Goal: Task Accomplishment & Management: Manage account settings

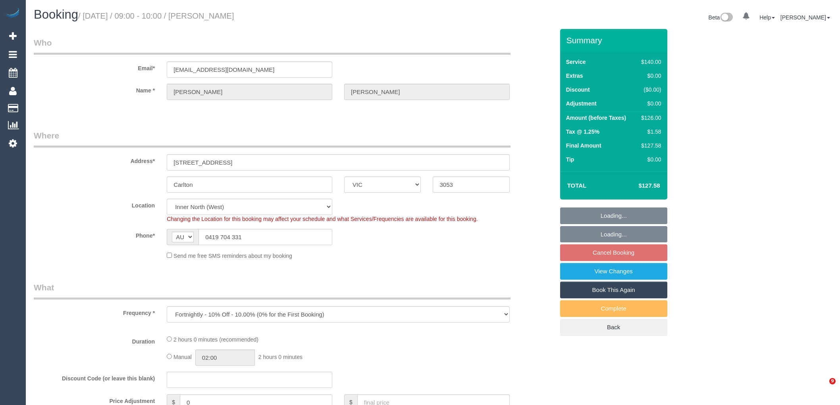
select select "VIC"
select select "number:28"
select select "object:701"
select select "string:stripe-pm_1O8Y8M2GScqysDRVrhwzRP3e"
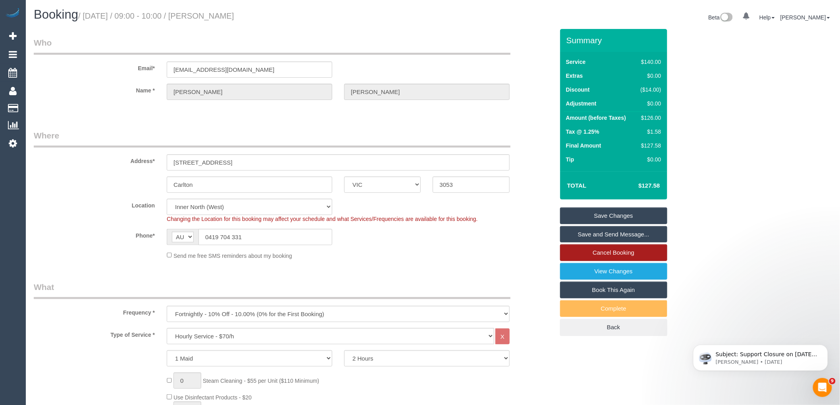
click at [618, 253] on link "Cancel Booking" at bounding box center [613, 253] width 107 height 17
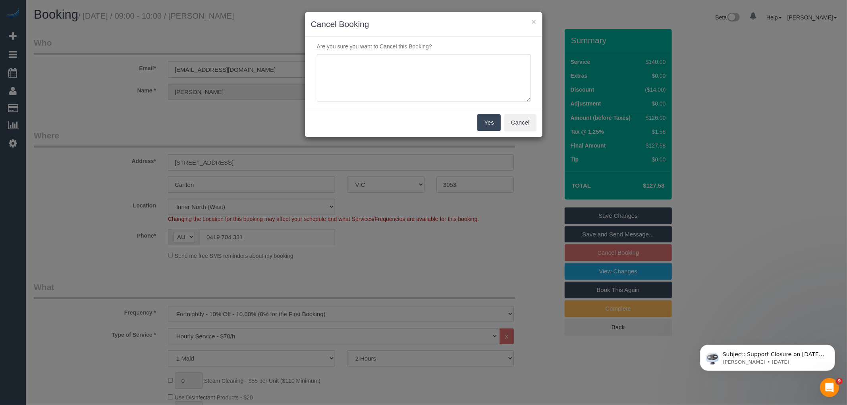
click at [424, 102] on div "Are you sure you want to Cancel this Booking?" at bounding box center [423, 72] width 237 height 71
click at [424, 77] on textarea at bounding box center [424, 78] width 214 height 48
type textarea "UNwell and away via email VC"
click at [493, 118] on button "Yes" at bounding box center [488, 122] width 23 height 17
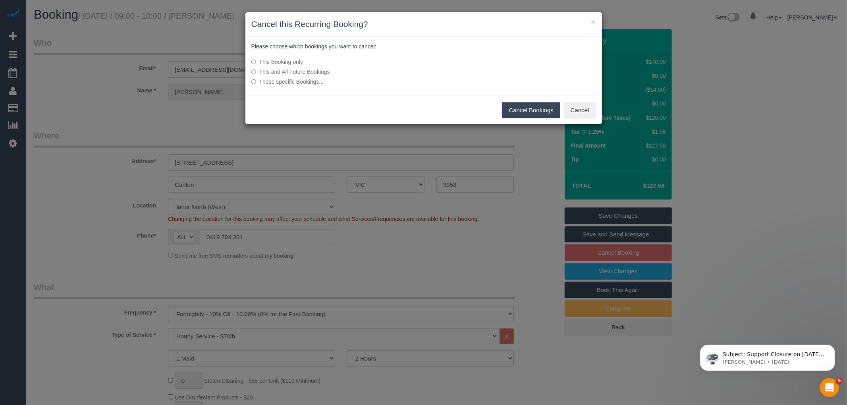
click at [529, 109] on button "Cancel Bookings" at bounding box center [531, 110] width 58 height 17
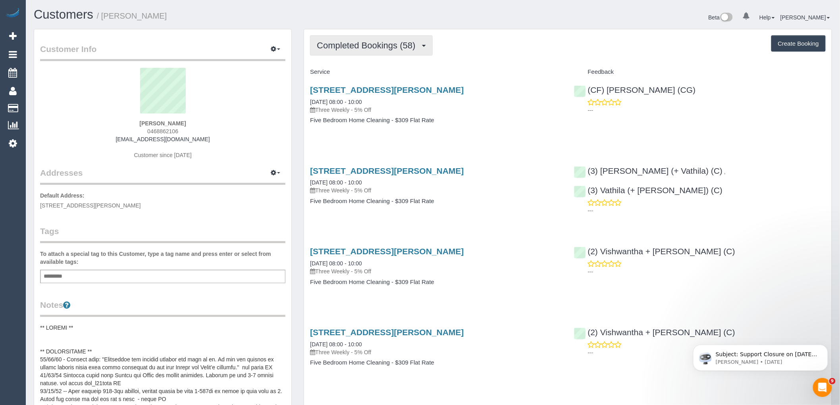
click at [378, 39] on button "Completed Bookings (58)" at bounding box center [371, 45] width 122 height 20
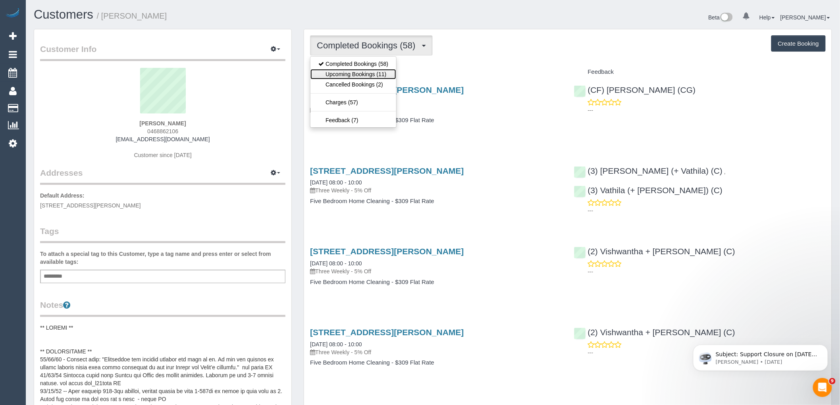
click at [372, 71] on link "Upcoming Bookings (11)" at bounding box center [354, 74] width 86 height 10
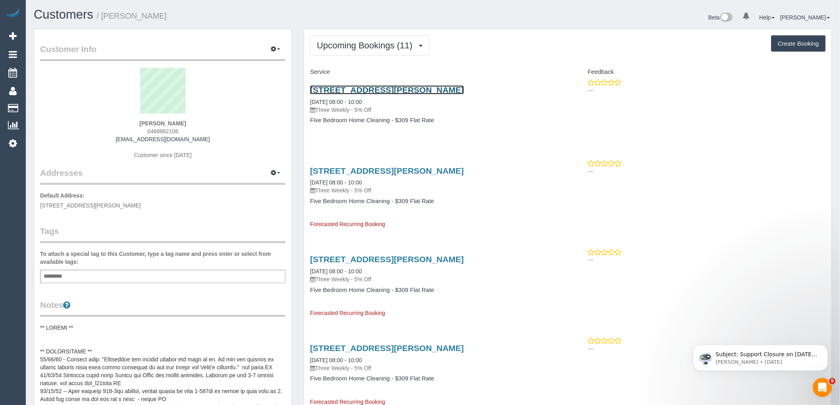
click at [344, 91] on link "52 Junction Road, Blackburn North, VIC 3130" at bounding box center [387, 89] width 154 height 9
click at [409, 49] on span "Upcoming Bookings (11)" at bounding box center [367, 46] width 100 height 10
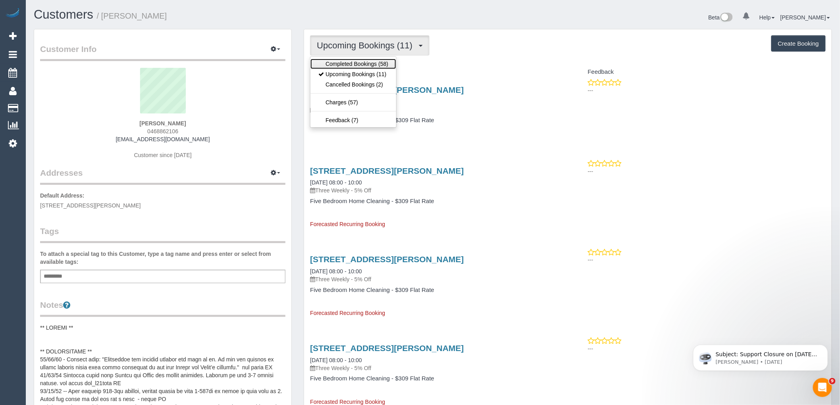
click at [374, 68] on link "Completed Bookings (58)" at bounding box center [354, 64] width 86 height 10
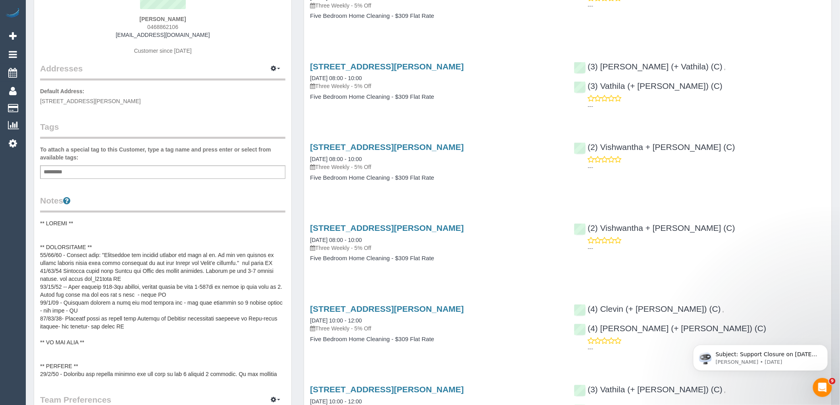
scroll to position [220, 0]
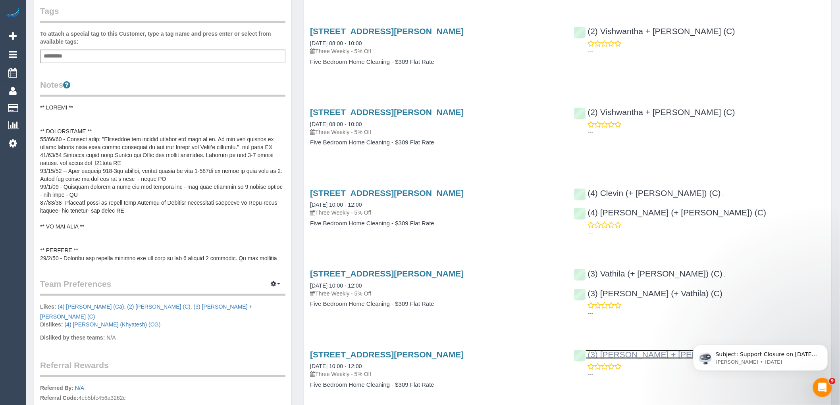
click at [641, 355] on link "(3) Vatsal + Binal (C)" at bounding box center [667, 354] width 187 height 9
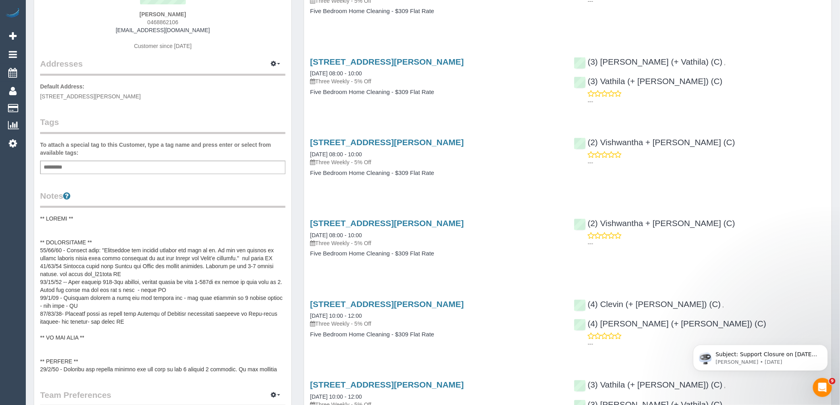
scroll to position [0, 0]
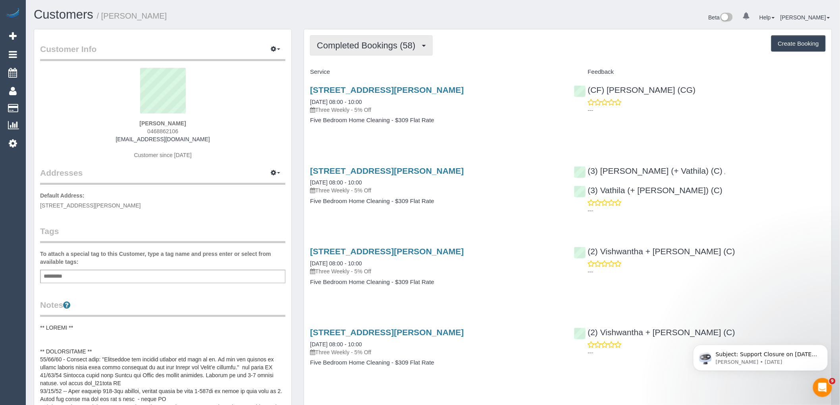
click at [381, 48] on span "Completed Bookings (58)" at bounding box center [368, 46] width 102 height 10
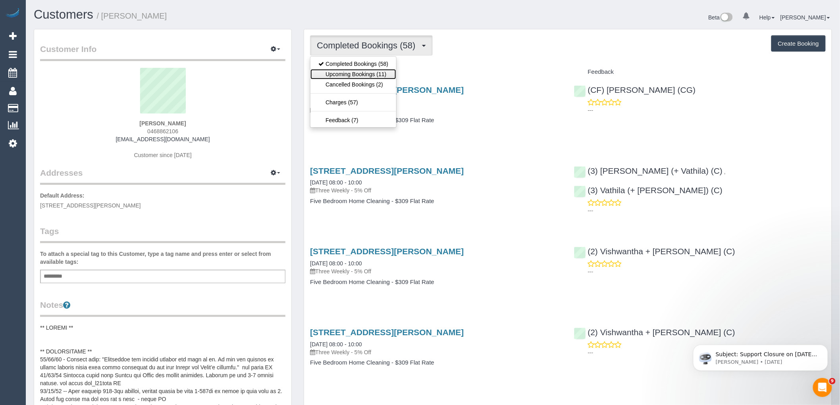
click at [384, 76] on link "Upcoming Bookings (11)" at bounding box center [354, 74] width 86 height 10
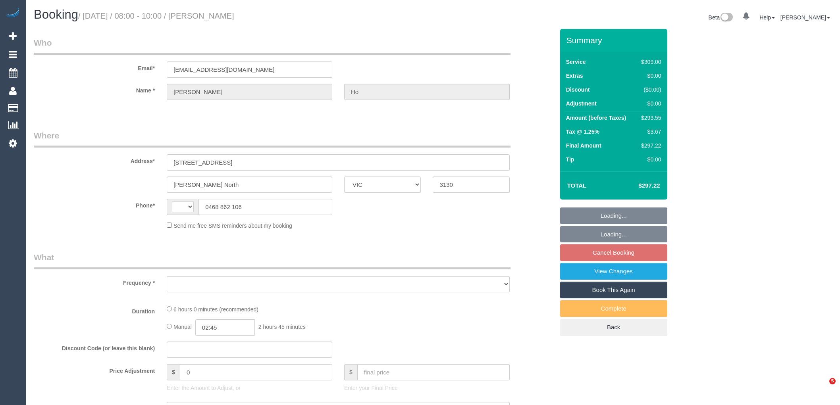
select select "VIC"
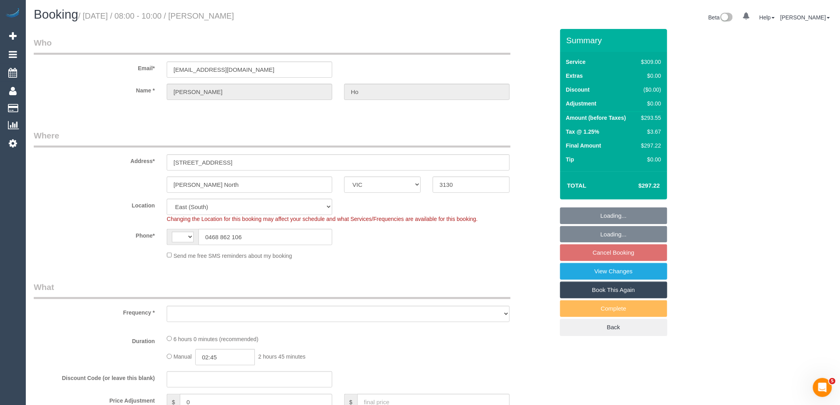
select select "string:AU"
select select "object:524"
select select "string:stripe-pm_1KP0CW2GScqysDRVD6FFb54k"
select select "object:771"
select select "number:27"
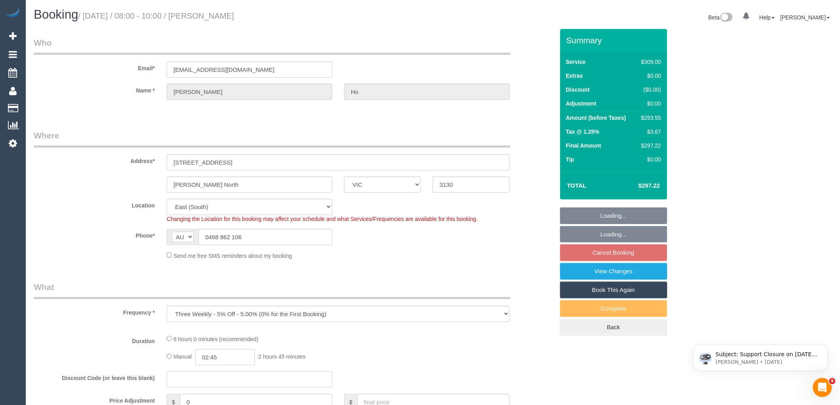
select select "number:17"
select select "number:19"
select select "number:22"
select select "number:12"
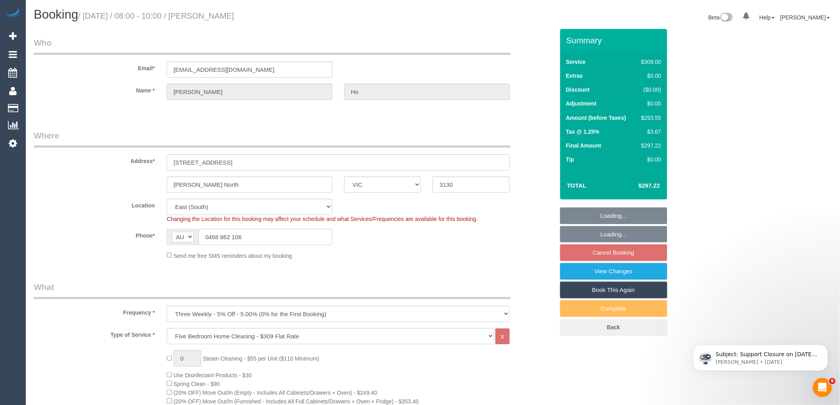
select select "spot2"
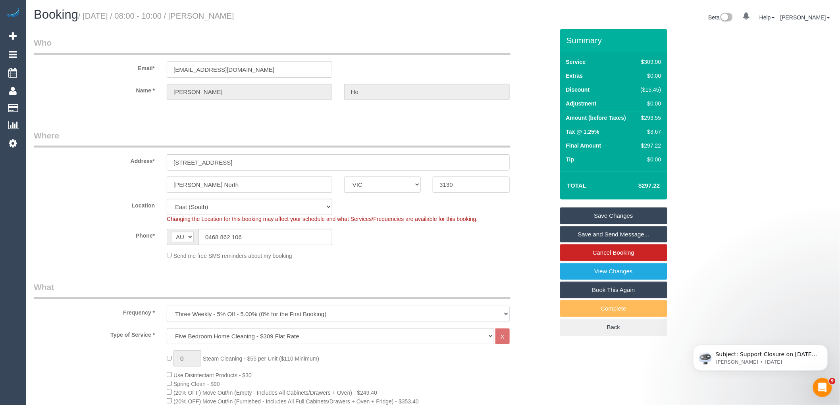
click at [272, 318] on select "One Time Cleaning Weekly - 10% Off - 10.00% (0% for the First Booking) Fortnigh…" at bounding box center [338, 314] width 343 height 16
select select "object:774"
click at [167, 307] on select "One Time Cleaning Weekly - 10% Off - 10.00% (0% for the First Booking) Fortnigh…" at bounding box center [338, 314] width 343 height 16
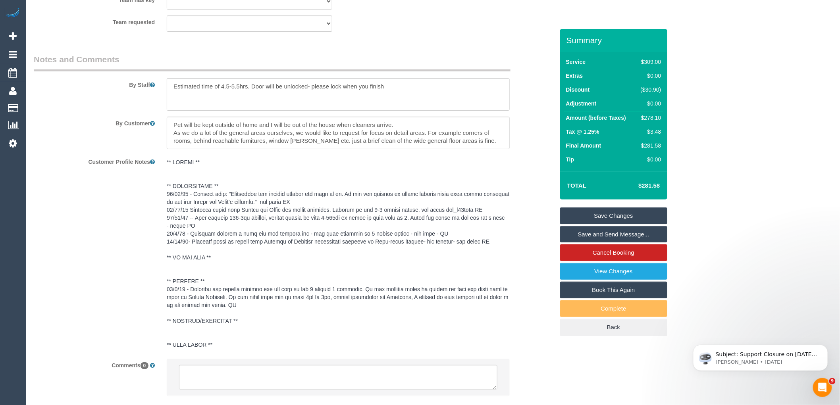
scroll to position [1299, 0]
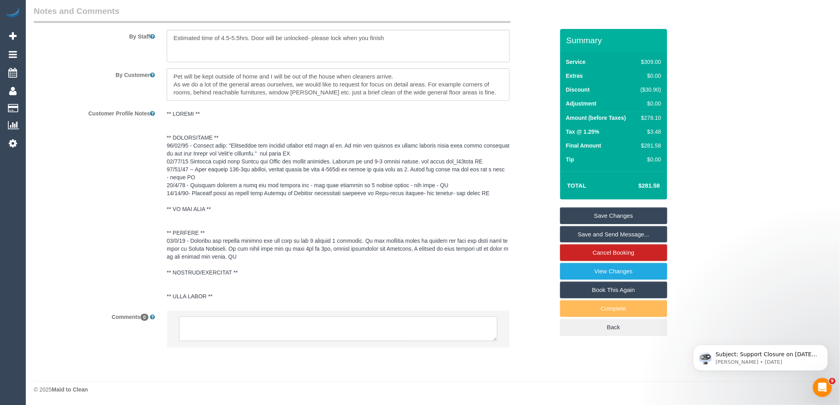
click at [243, 335] on textarea at bounding box center [338, 329] width 318 height 25
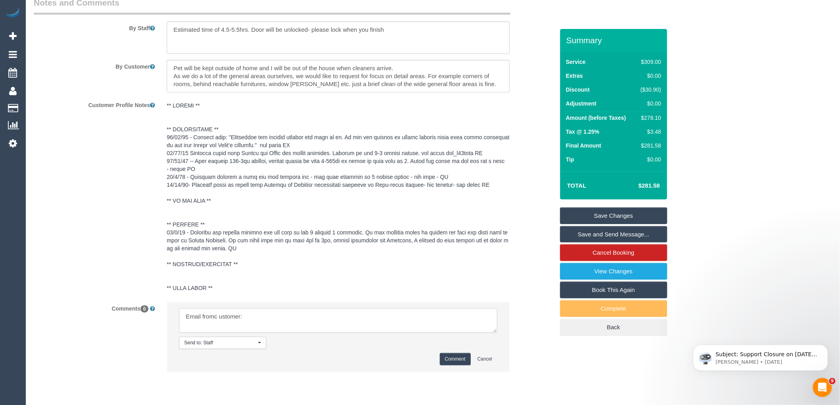
paste textarea "I would like to change my clean frequency to fortnightly from 17/09 Wednesday. …"
click at [214, 324] on textarea at bounding box center [338, 321] width 318 height 25
click at [220, 324] on textarea at bounding box center [338, 321] width 318 height 25
type textarea "Email from customer: I would like to change my clean frequency to fortnightly f…"
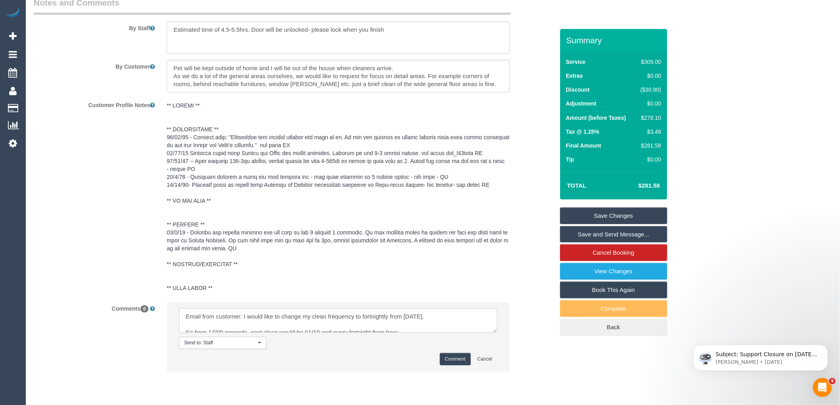
click at [459, 363] on button "Comment" at bounding box center [455, 359] width 31 height 12
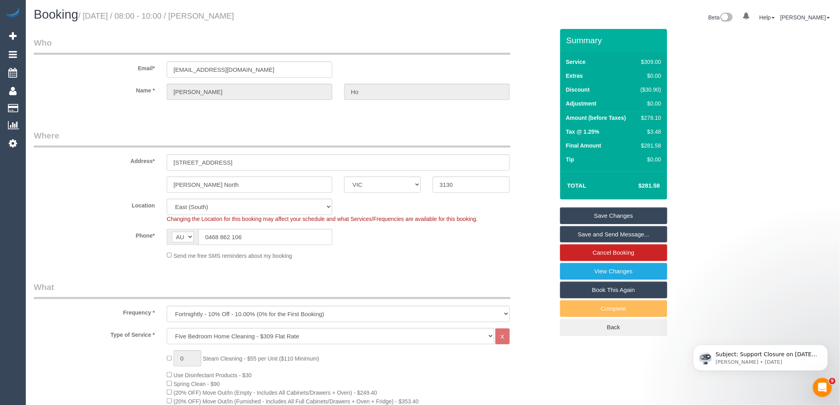
click at [642, 211] on link "Save Changes" at bounding box center [613, 216] width 107 height 17
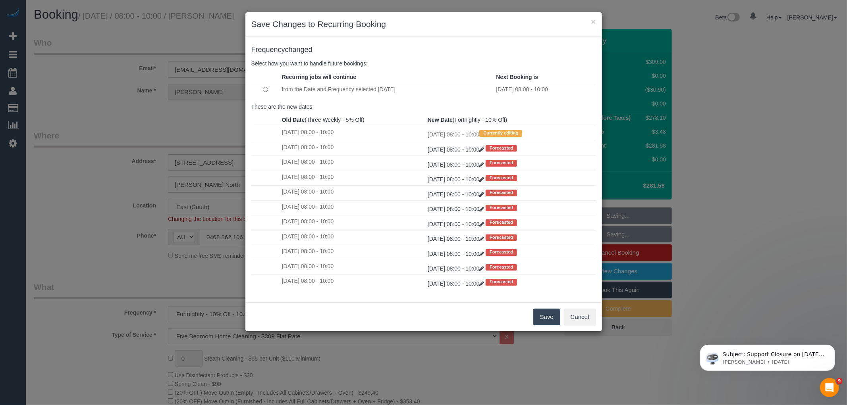
click at [544, 324] on button "Save" at bounding box center [546, 317] width 27 height 17
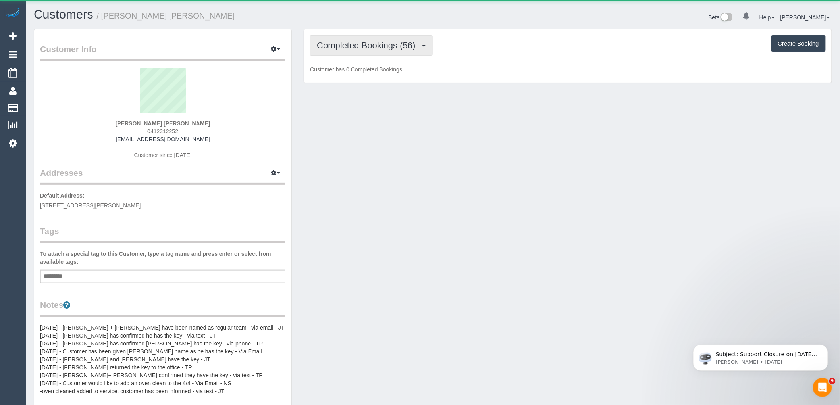
click at [398, 44] on span "Completed Bookings (56)" at bounding box center [368, 46] width 102 height 10
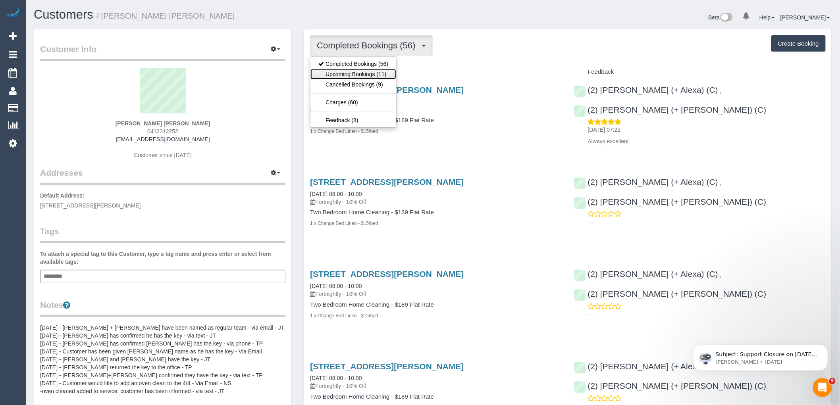
click at [387, 73] on link "Upcoming Bookings (11)" at bounding box center [354, 74] width 86 height 10
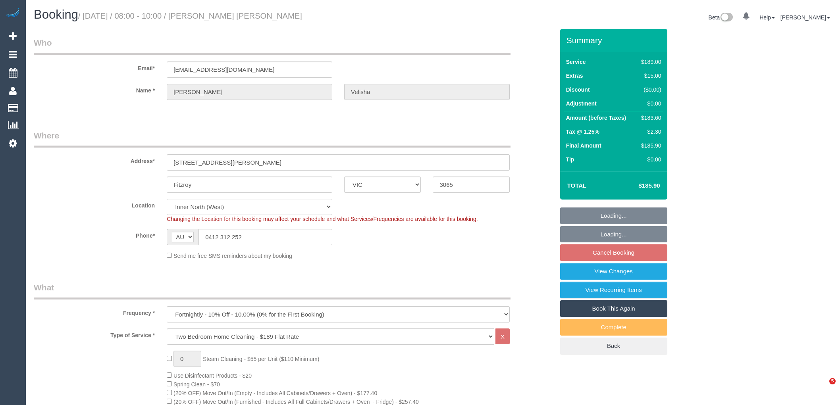
select select "VIC"
select select "number:28"
select select "number:17"
select select "number:19"
select select "number:22"
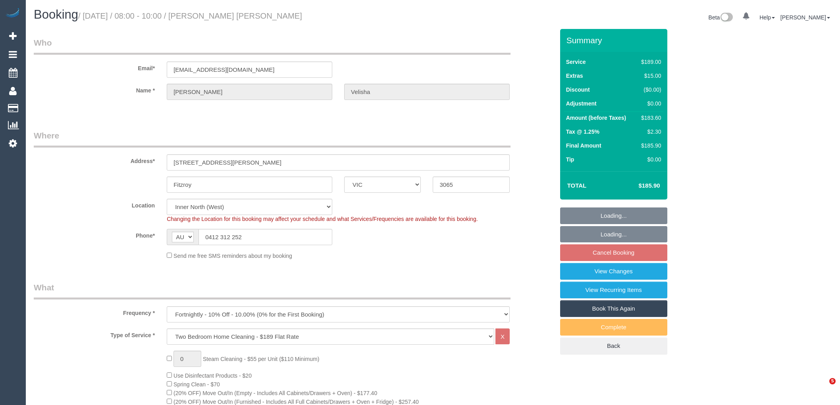
select select "number:35"
select select "number:26"
select select "object:1643"
select select "25666"
select select "spot2"
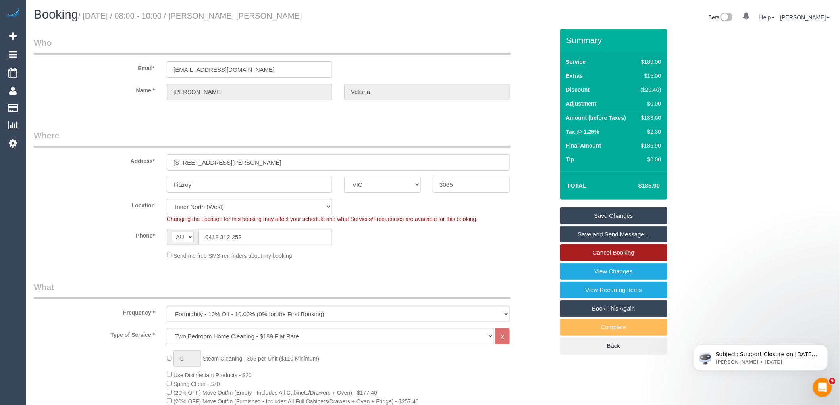
click at [635, 246] on link "Cancel Booking" at bounding box center [613, 253] width 107 height 17
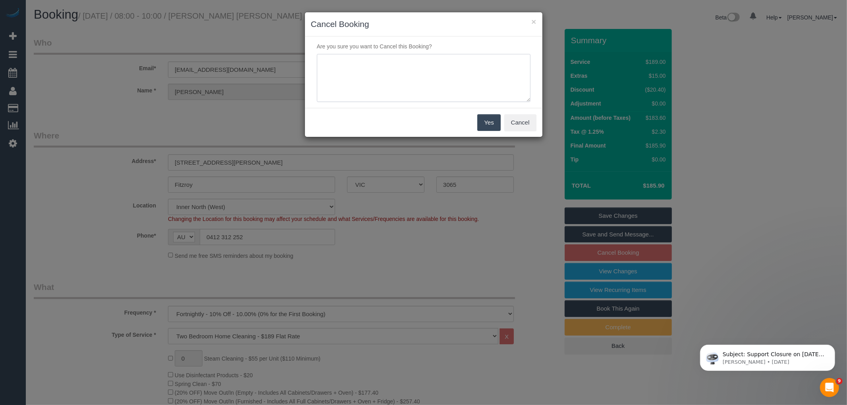
click at [429, 73] on textarea at bounding box center [424, 78] width 214 height 48
type textarea "Service not needed on this date via email VC"
click at [486, 123] on button "Yes" at bounding box center [488, 122] width 23 height 17
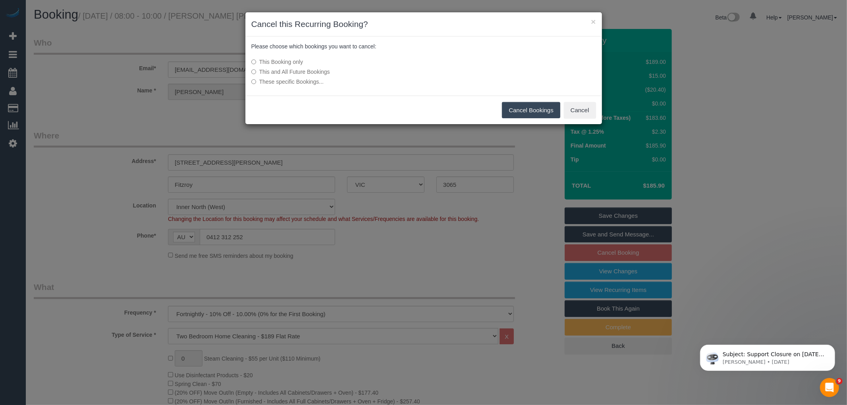
click at [531, 106] on button "Cancel Bookings" at bounding box center [531, 110] width 58 height 17
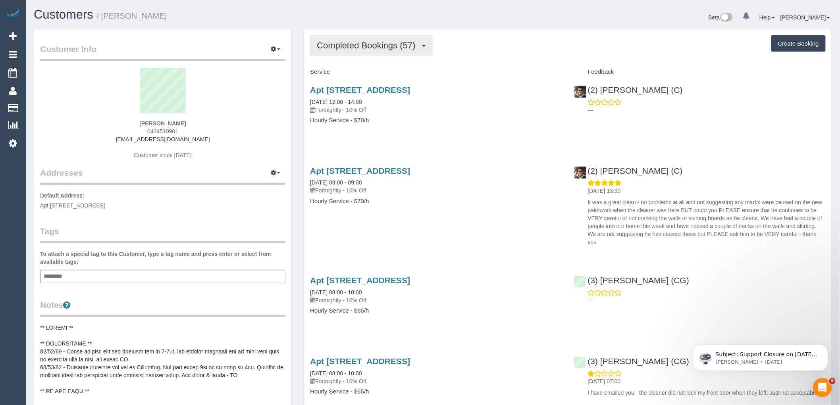
click at [366, 49] on span "Completed Bookings (57)" at bounding box center [368, 46] width 102 height 10
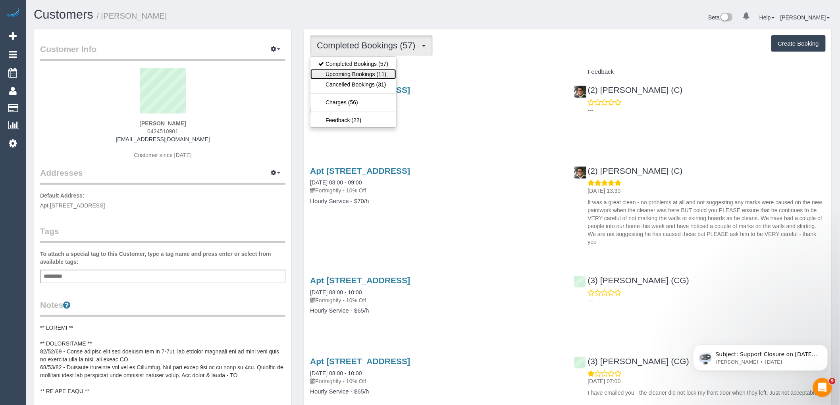
click at [363, 75] on link "Upcoming Bookings (11)" at bounding box center [354, 74] width 86 height 10
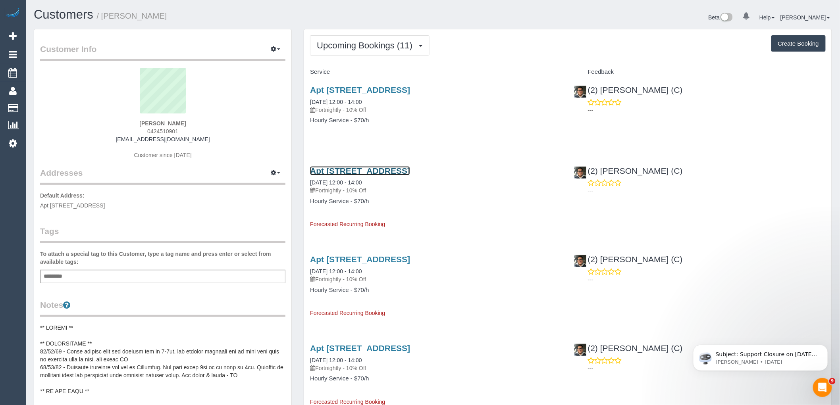
click at [382, 172] on link "Apt 107/348 Beaconsfield Parade, St Kilda, VIC 3182" at bounding box center [360, 170] width 100 height 9
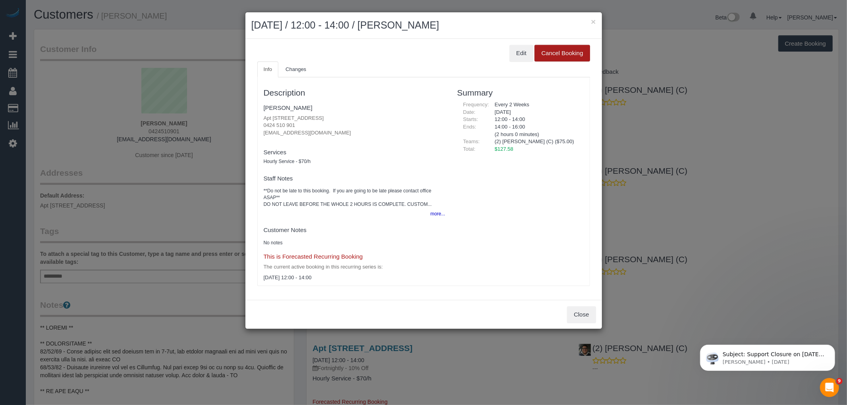
click at [569, 56] on button "Cancel Booking" at bounding box center [562, 53] width 55 height 17
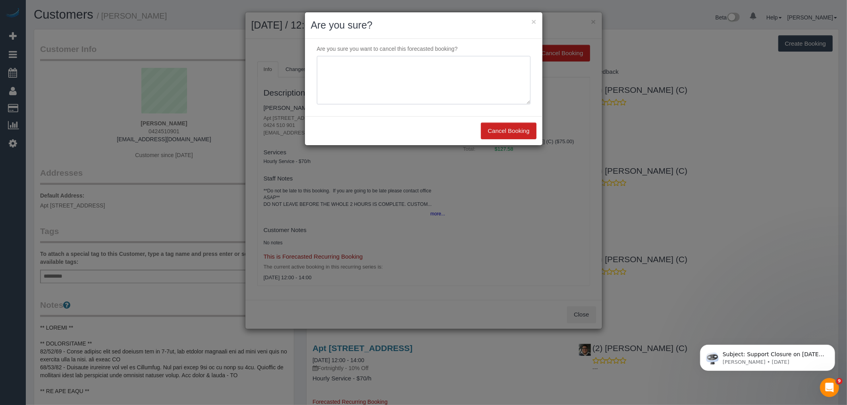
click at [410, 89] on textarea at bounding box center [424, 80] width 214 height 48
type textarea "Service not needed via email VC"
click at [519, 133] on button "Cancel Booking" at bounding box center [508, 131] width 55 height 17
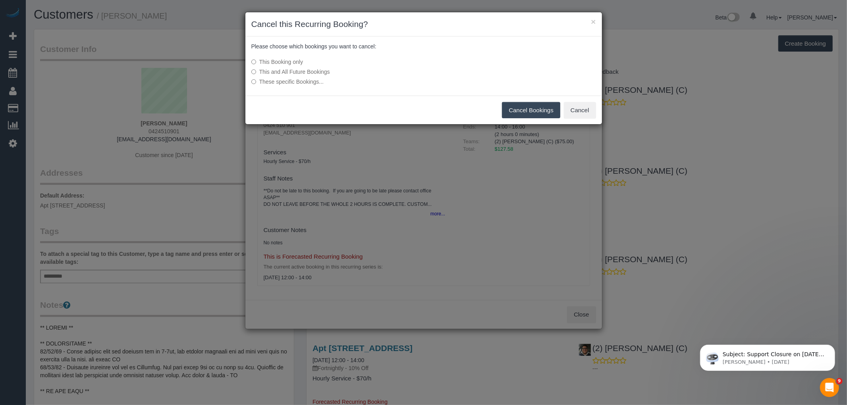
click at [536, 105] on button "Cancel Bookings" at bounding box center [531, 110] width 58 height 17
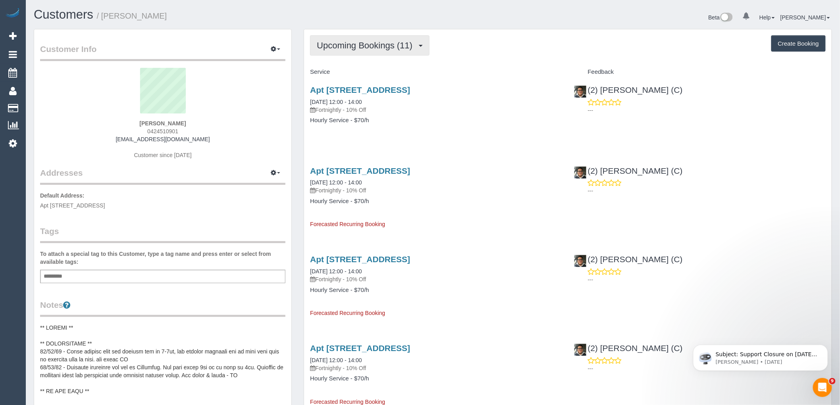
click at [350, 36] on button "Upcoming Bookings (11)" at bounding box center [370, 45] width 120 height 20
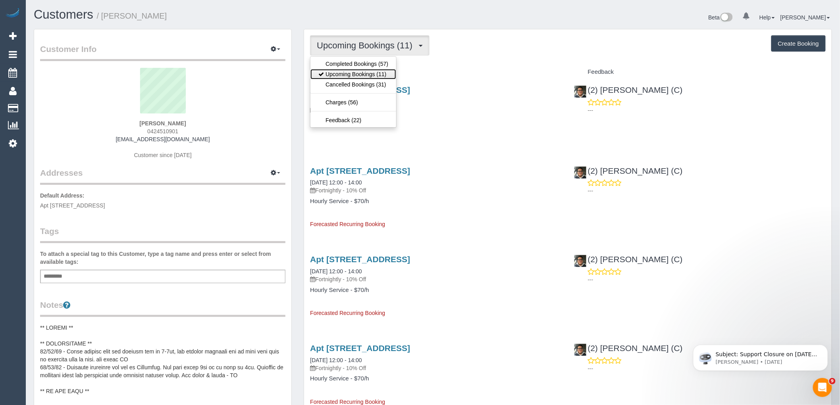
click at [354, 76] on link "Upcoming Bookings (11)" at bounding box center [354, 74] width 86 height 10
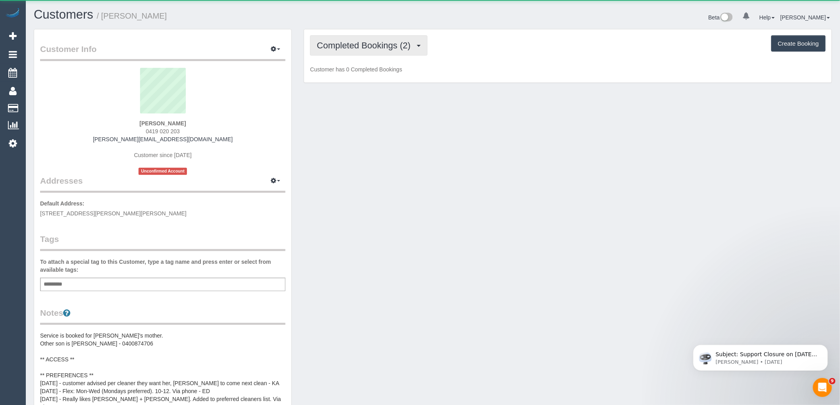
click at [365, 40] on button "Completed Bookings (2)" at bounding box center [369, 45] width 118 height 20
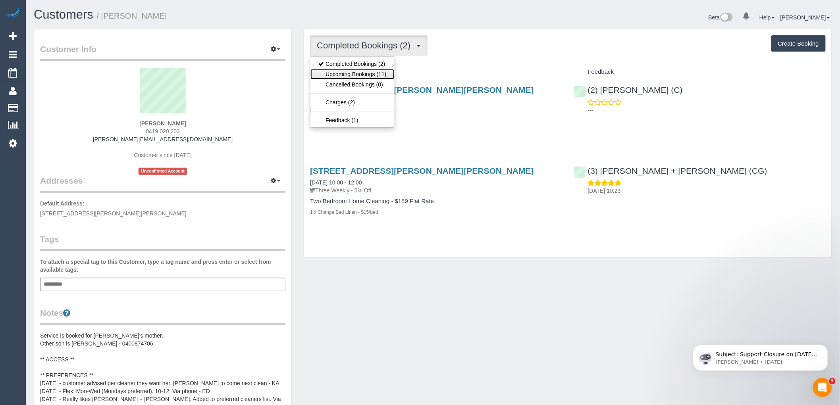
click at [363, 75] on link "Upcoming Bookings (11)" at bounding box center [353, 74] width 84 height 10
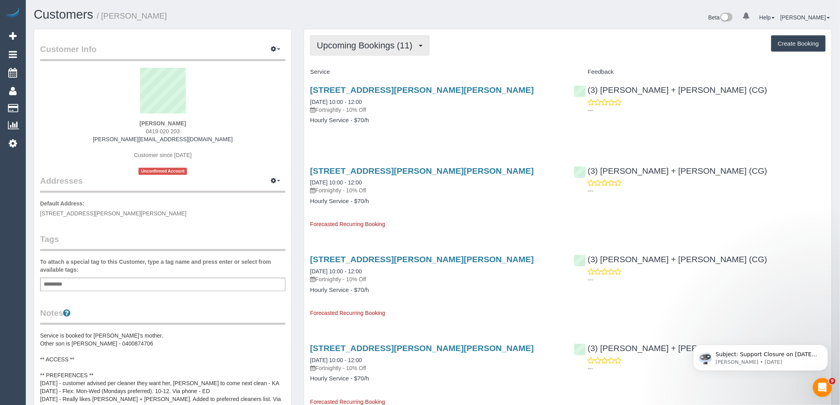
click at [369, 50] on span "Upcoming Bookings (11)" at bounding box center [367, 46] width 100 height 10
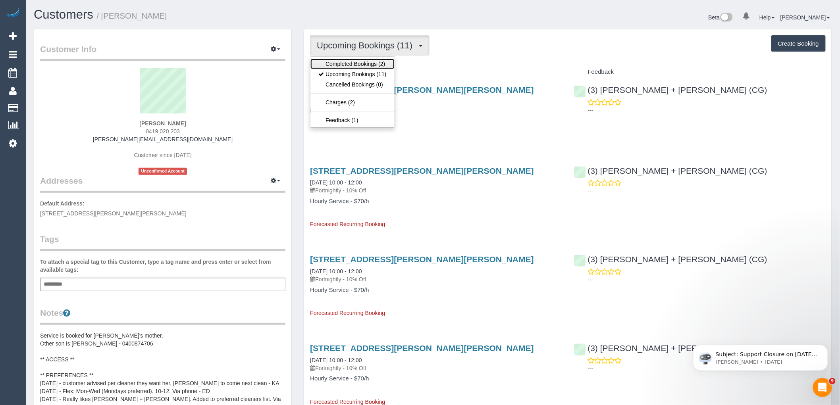
click at [366, 68] on link "Completed Bookings (2)" at bounding box center [353, 64] width 84 height 10
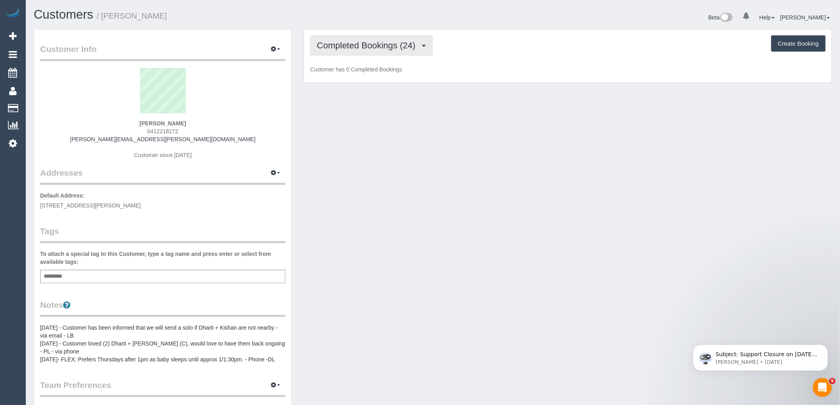
click at [380, 41] on button "Completed Bookings (24)" at bounding box center [371, 45] width 122 height 20
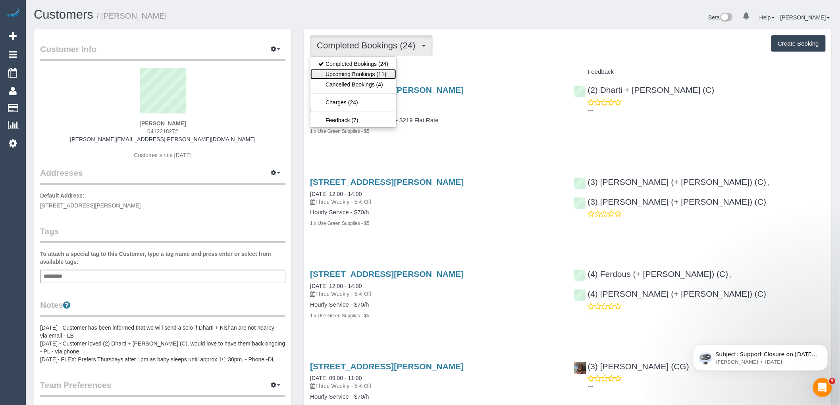
click at [387, 74] on link "Upcoming Bookings (11)" at bounding box center [354, 74] width 86 height 10
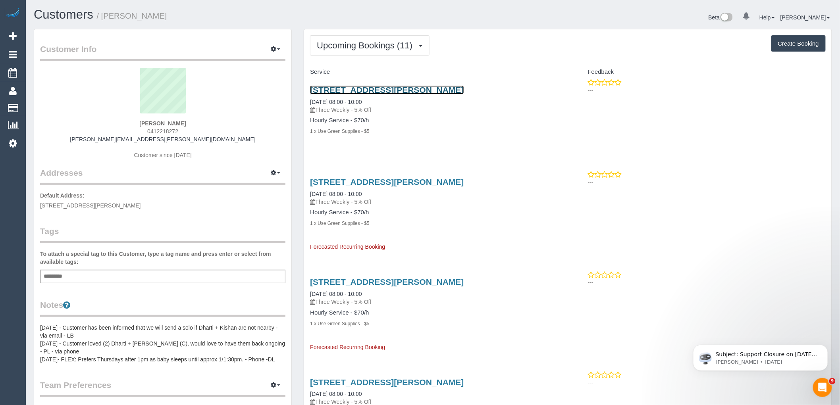
click at [387, 88] on link "1/78 Blair Street, 1, Coburg, VIC 3058" at bounding box center [387, 89] width 154 height 9
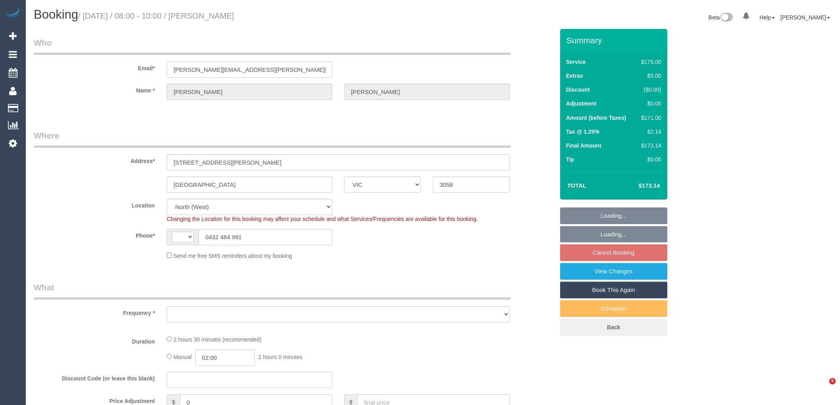
select select "VIC"
select select "string:AU"
select select "object:277"
select select "string:stripe-pm_1P6PEt2GScqysDRVq3veKEhF"
select select "number:27"
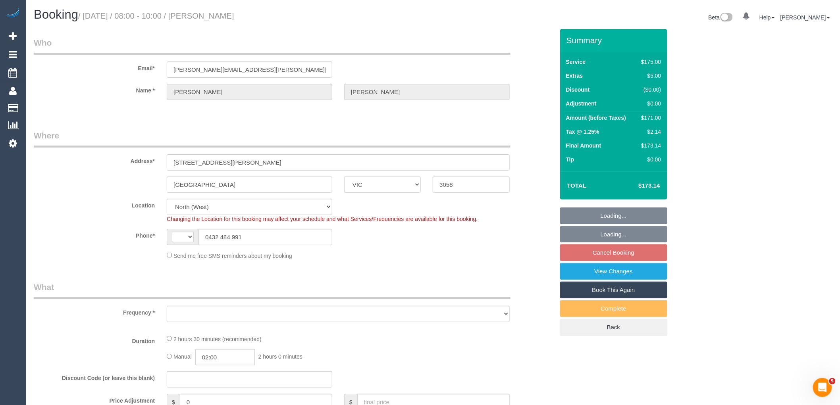
select select "number:14"
select select "number:19"
select select "number:22"
select select "number:34"
select select "number:11"
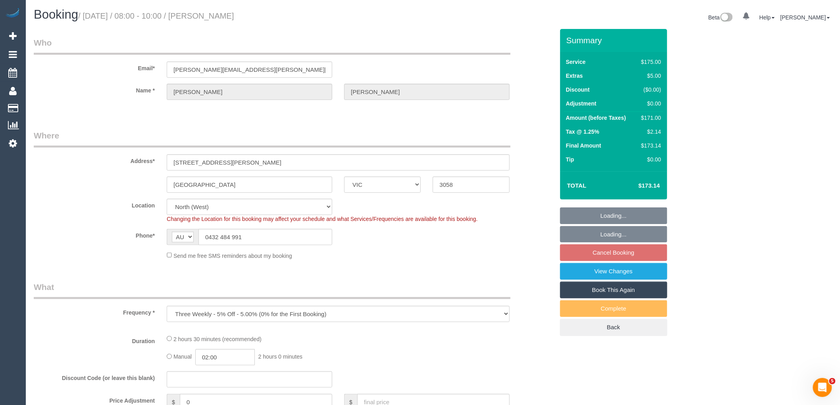
select select "object:675"
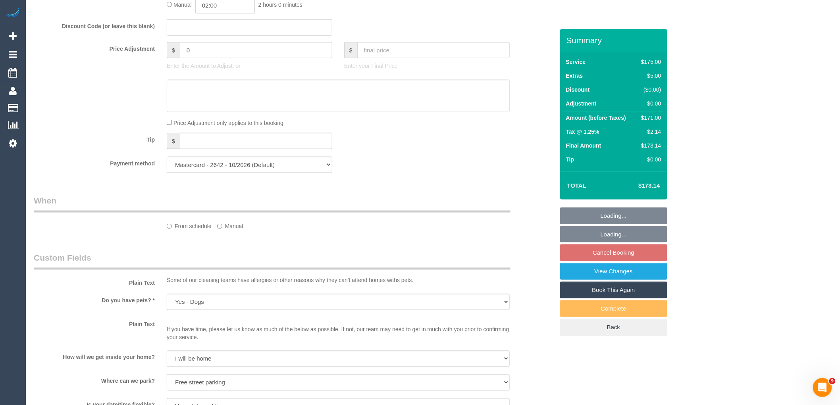
scroll to position [652, 0]
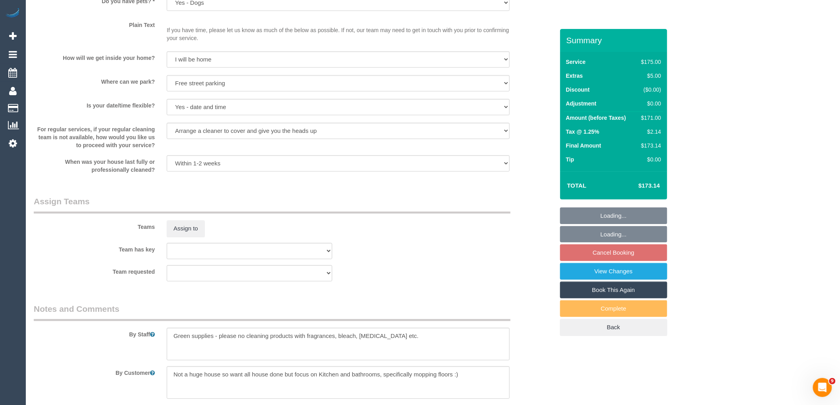
select select "150"
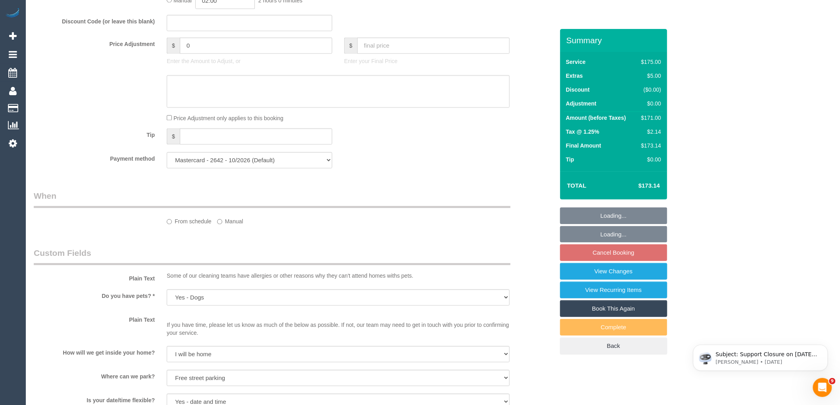
scroll to position [0, 0]
select select "spot2"
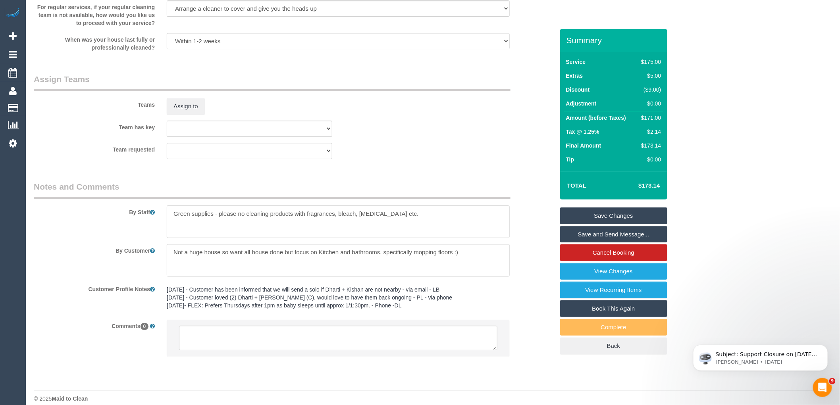
scroll to position [1107, 0]
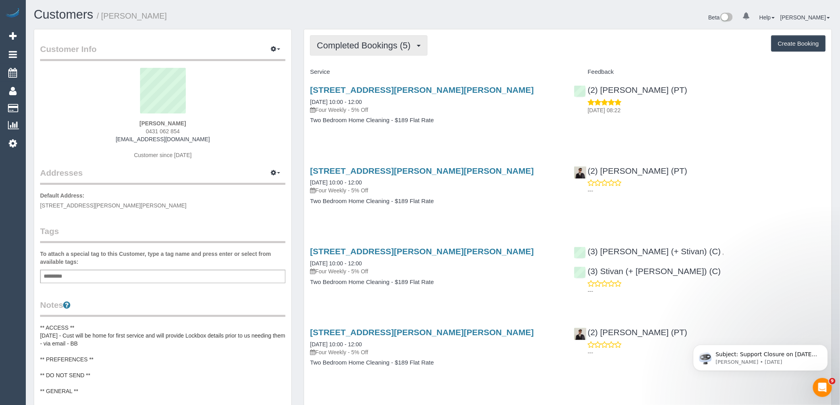
click at [380, 46] on span "Completed Bookings (5)" at bounding box center [366, 46] width 98 height 10
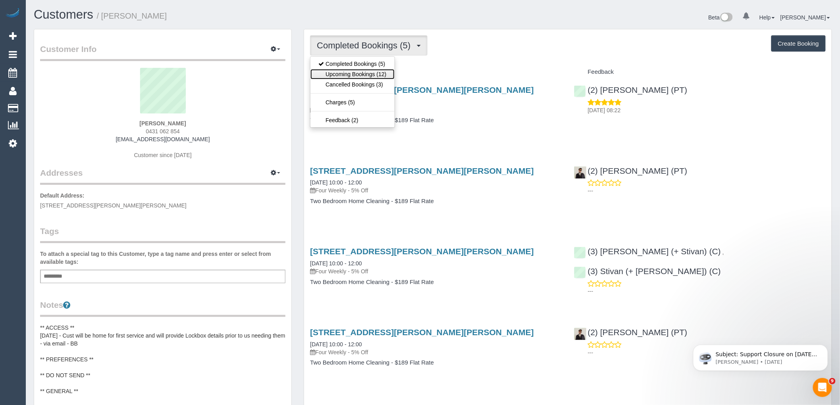
click at [376, 74] on link "Upcoming Bookings (12)" at bounding box center [353, 74] width 84 height 10
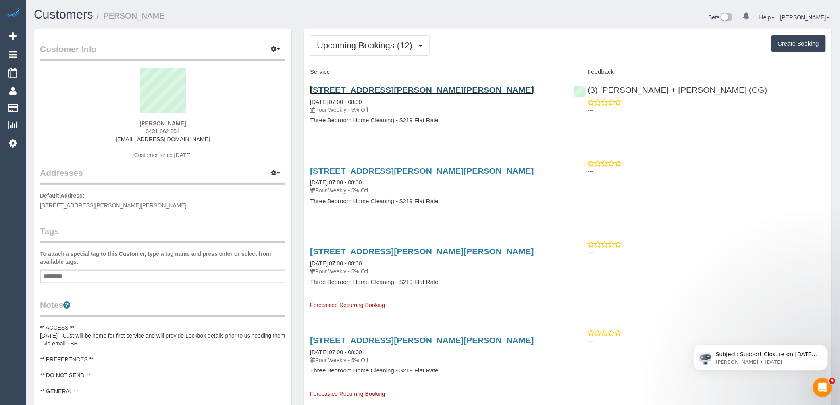
click at [379, 93] on link "105 Danks Street, Albert Park, VIC 3206" at bounding box center [422, 89] width 224 height 9
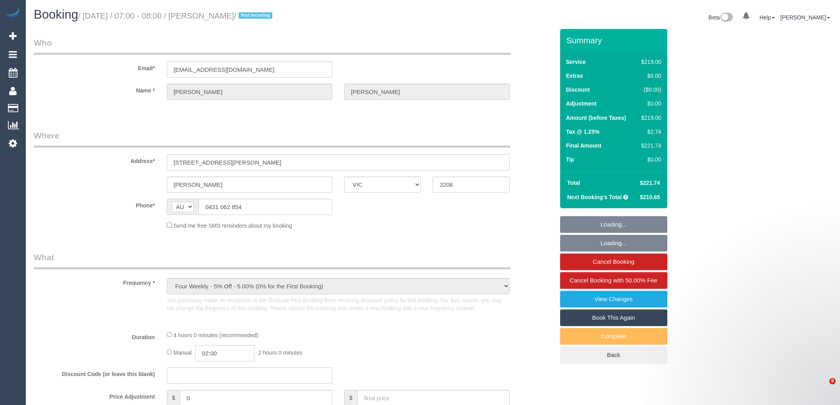
select select "VIC"
select select "string:stripe-pm_1QxdlK2GScqysDRVe8S7YfzR"
select select "number:27"
select select "number:16"
select select "number:19"
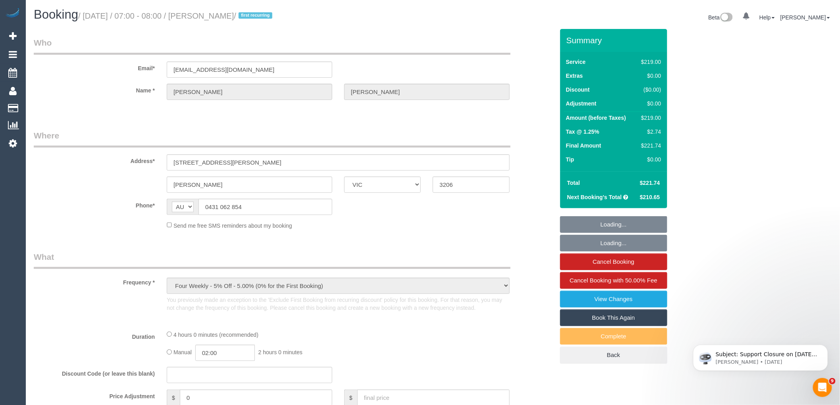
select select "number:22"
select select "number:33"
select select "number:12"
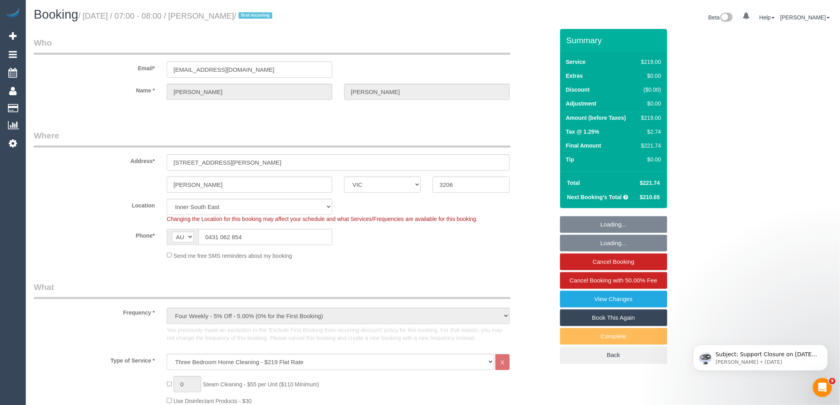
select select "object:1406"
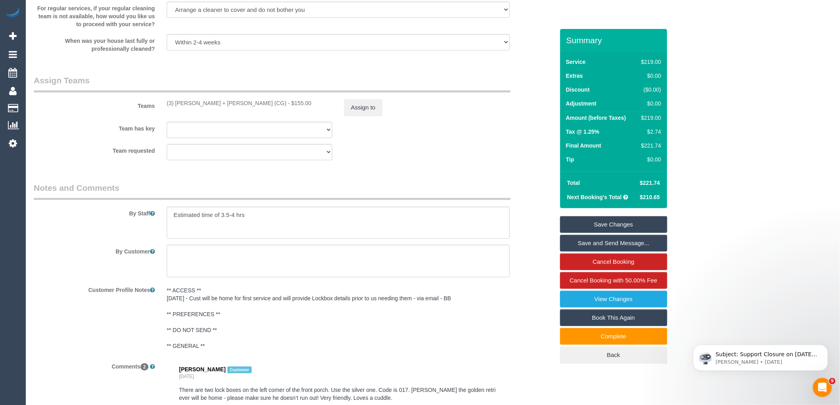
scroll to position [1324, 0]
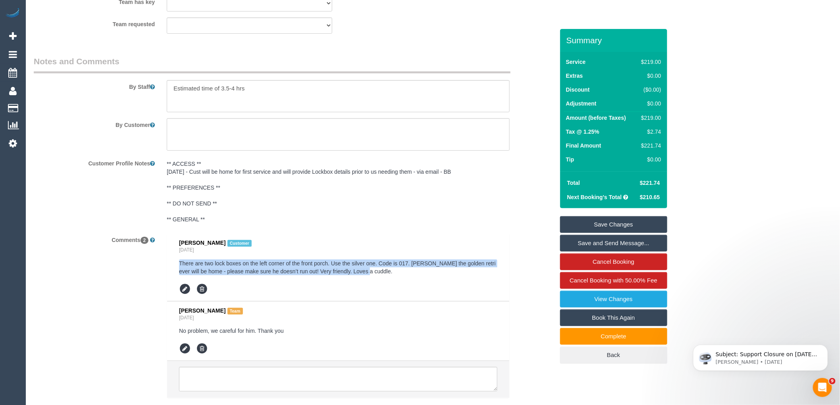
drag, startPoint x: 329, startPoint y: 277, endPoint x: 176, endPoint y: 269, distance: 152.7
click at [176, 269] on li "Hannah Baker Customer Yesterday There are two lock boxes on the left corner of …" at bounding box center [338, 268] width 342 height 68
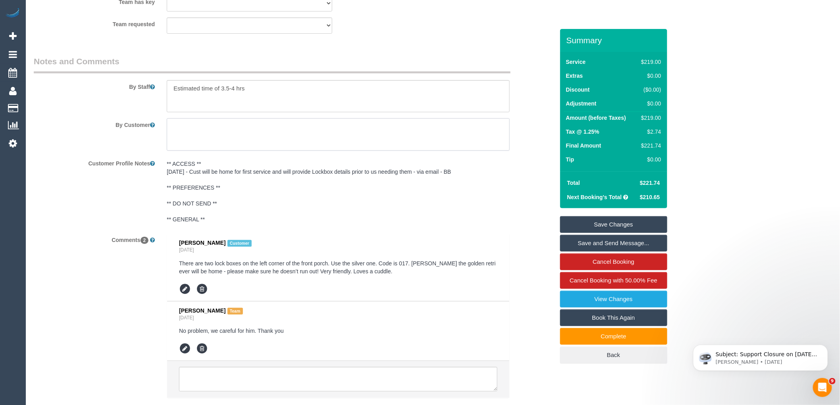
click at [254, 135] on textarea at bounding box center [338, 134] width 343 height 33
paste textarea "There are two lock boxes on the left corner of the front porch. Use the silver …"
type textarea "There are two lock boxes on the left corner of the front porch. Use the silver …"
click at [623, 223] on link "Save Changes" at bounding box center [613, 224] width 107 height 17
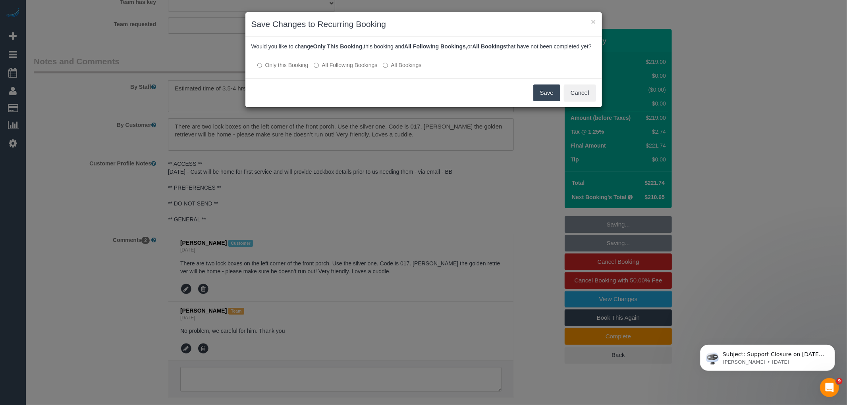
drag, startPoint x: 344, startPoint y: 69, endPoint x: 449, endPoint y: 83, distance: 105.8
click at [344, 69] on label "All Following Bookings" at bounding box center [346, 65] width 64 height 8
click at [545, 97] on button "Save" at bounding box center [546, 93] width 27 height 17
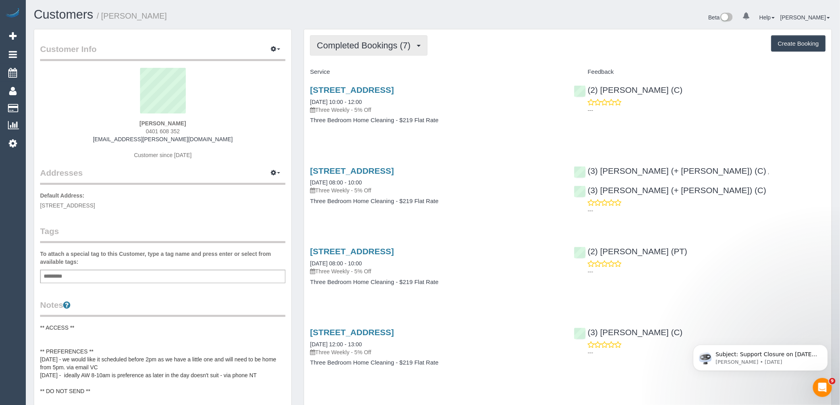
click at [354, 44] on span "Completed Bookings (7)" at bounding box center [366, 46] width 98 height 10
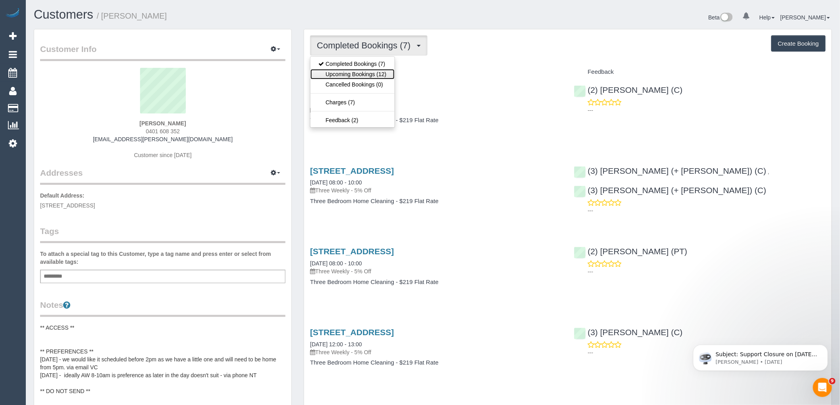
click at [357, 78] on link "Upcoming Bookings (12)" at bounding box center [353, 74] width 84 height 10
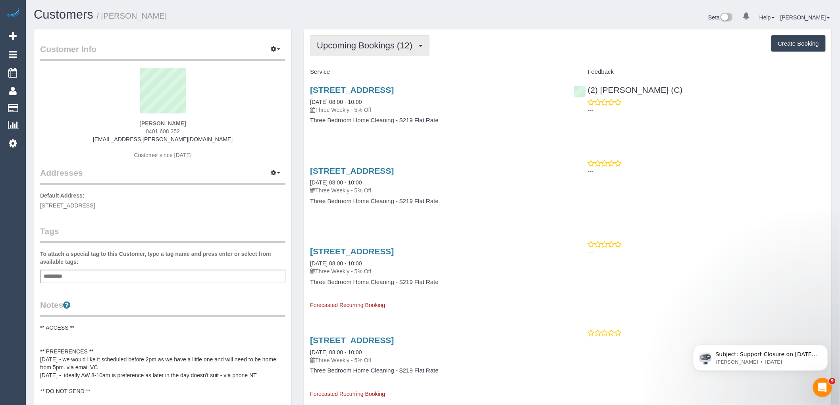
click at [334, 52] on button "Upcoming Bookings (12)" at bounding box center [370, 45] width 120 height 20
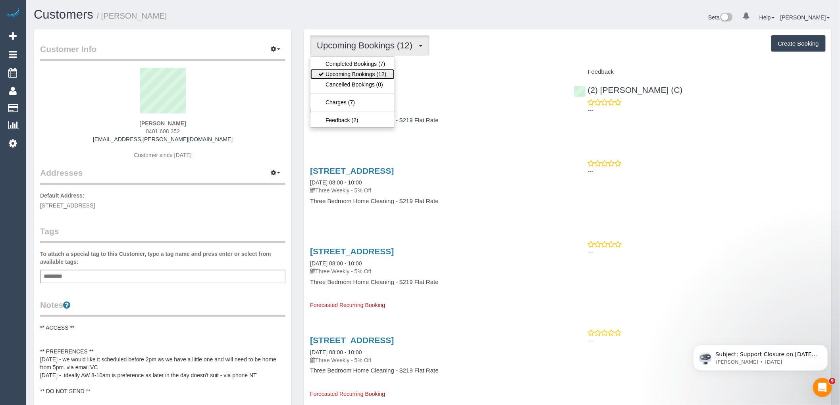
click at [356, 75] on link "Upcoming Bookings (12)" at bounding box center [353, 74] width 84 height 10
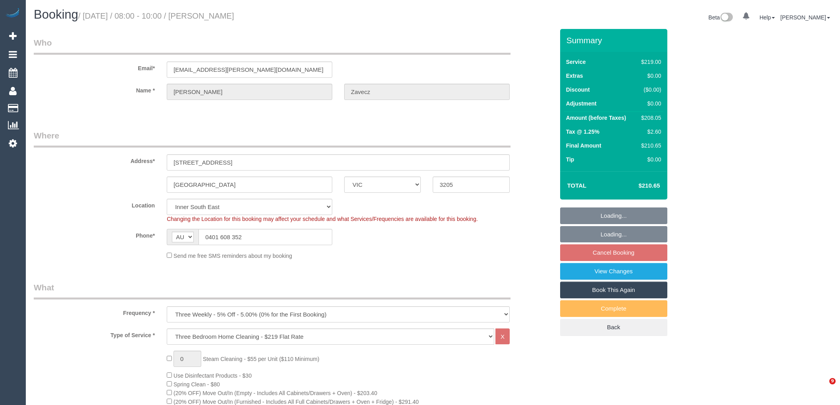
select select "VIC"
select select "number:28"
select select "number:17"
select select "number:19"
select select "number:25"
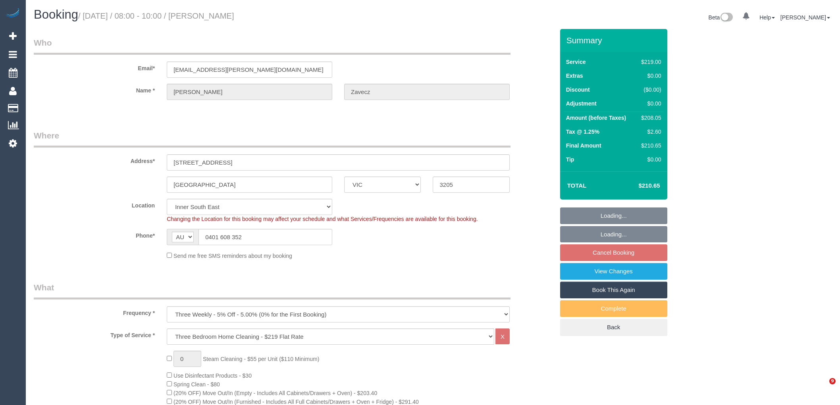
select select "number:35"
select select "number:12"
select select "spot2"
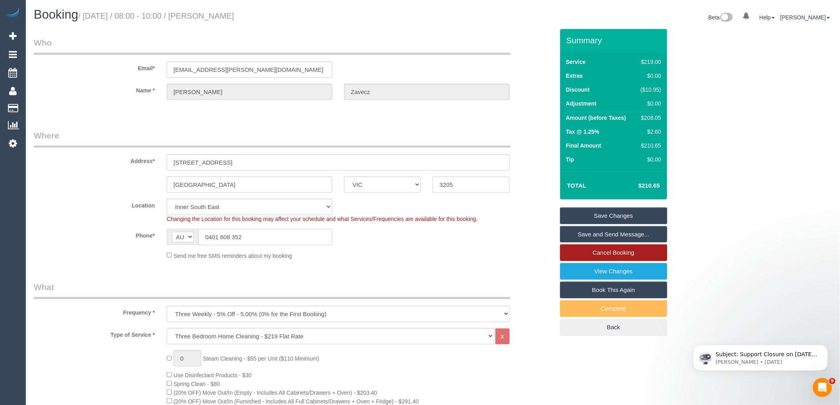
click at [629, 253] on link "Cancel Booking" at bounding box center [613, 253] width 107 height 17
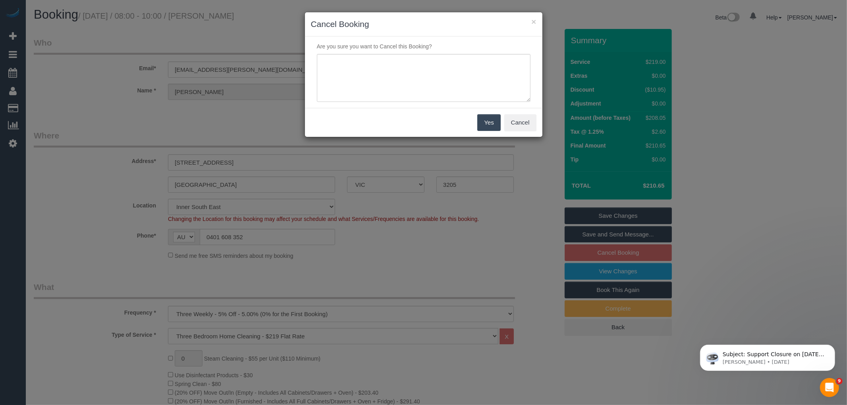
click at [400, 104] on div "Are you sure you want to Cancel this Booking?" at bounding box center [423, 72] width 237 height 71
click at [407, 79] on textarea at bounding box center [424, 78] width 214 height 48
type textarea "Customer away via email VC"
click at [475, 124] on div "Yes Cancel" at bounding box center [423, 122] width 237 height 29
click at [484, 121] on button "Yes" at bounding box center [488, 122] width 23 height 17
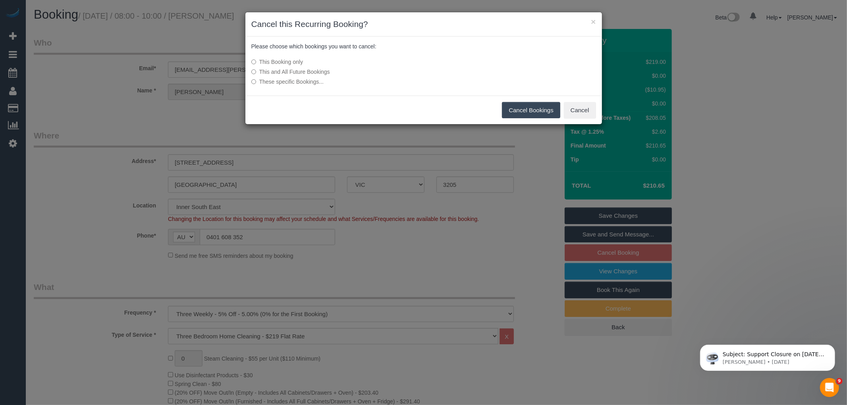
click at [525, 104] on button "Cancel Bookings" at bounding box center [531, 110] width 58 height 17
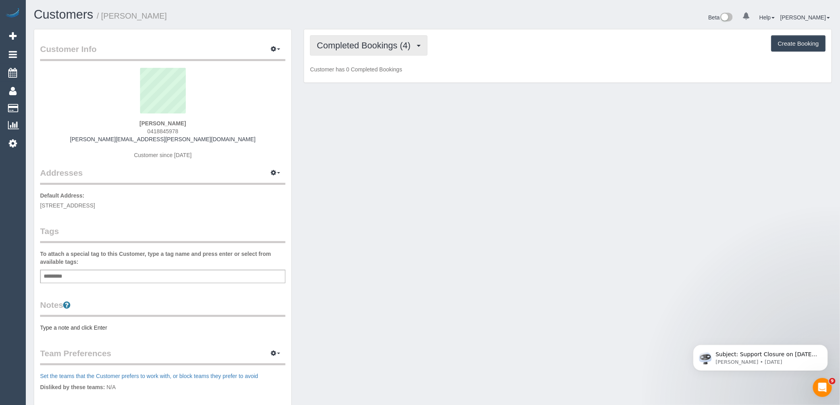
click at [390, 44] on span "Completed Bookings (4)" at bounding box center [366, 46] width 98 height 10
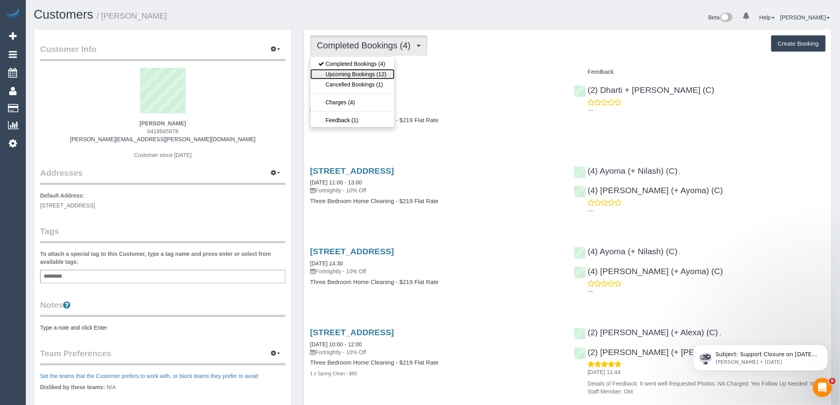
click at [384, 74] on link "Upcoming Bookings (12)" at bounding box center [353, 74] width 84 height 10
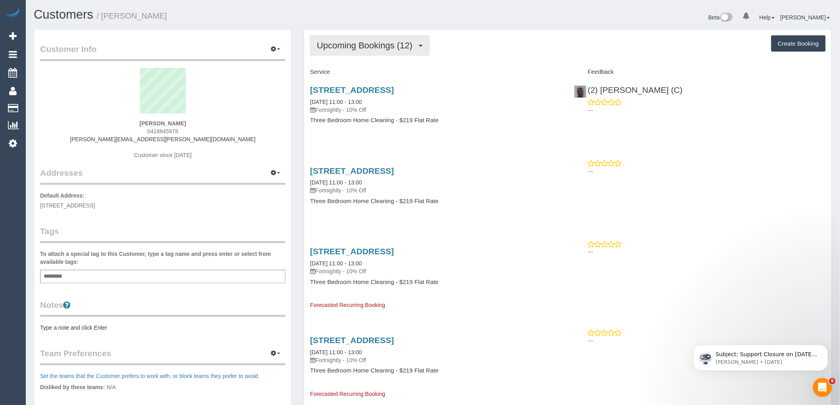
click at [378, 48] on span "Upcoming Bookings (12)" at bounding box center [367, 46] width 100 height 10
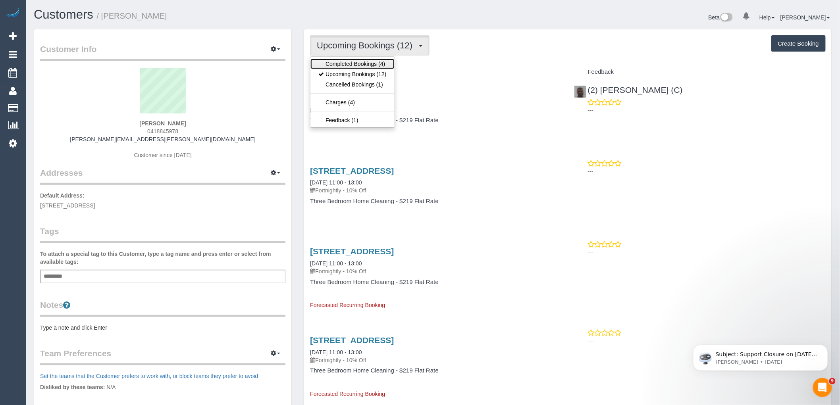
click at [374, 64] on link "Completed Bookings (4)" at bounding box center [353, 64] width 84 height 10
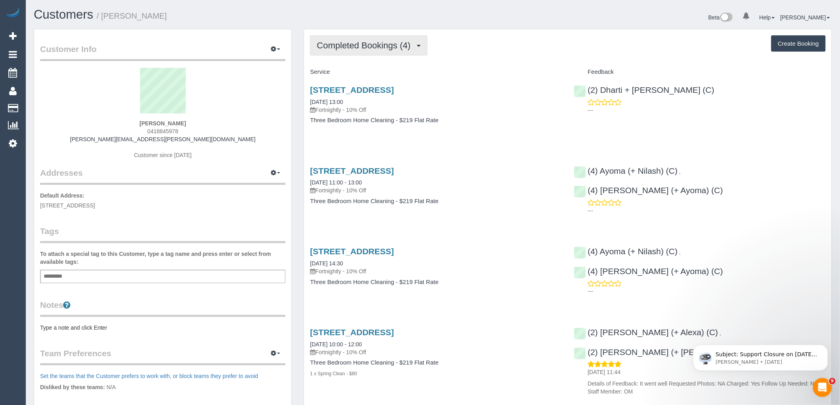
click at [397, 48] on span "Completed Bookings (4)" at bounding box center [366, 46] width 98 height 10
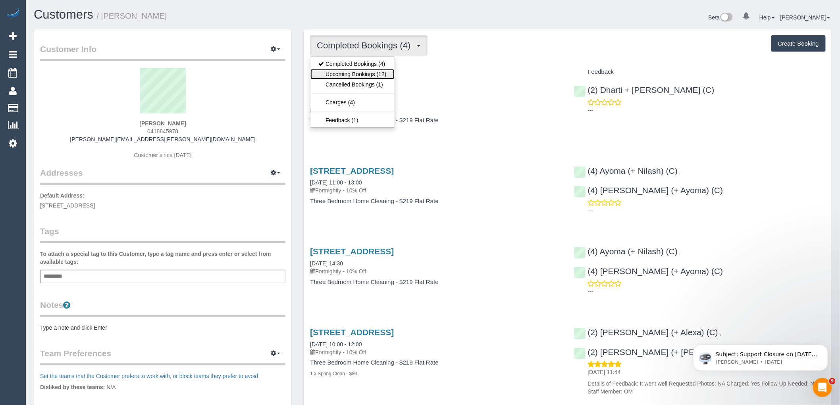
click at [378, 74] on link "Upcoming Bookings (12)" at bounding box center [353, 74] width 84 height 10
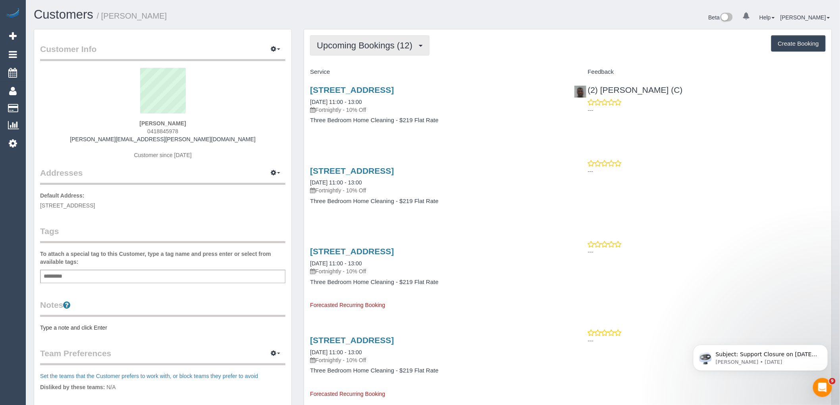
click at [350, 42] on span "Upcoming Bookings (12)" at bounding box center [367, 46] width 100 height 10
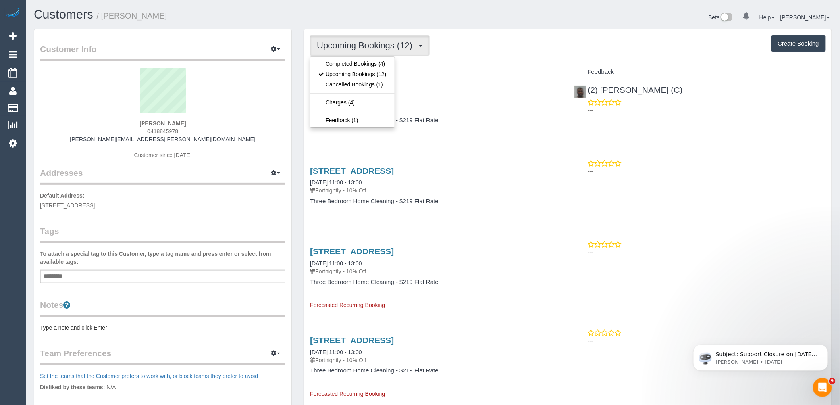
click at [352, 58] on ul "Completed Bookings (4) Upcoming Bookings (12) Cancelled Bookings (1) Charges (4…" at bounding box center [352, 91] width 85 height 71
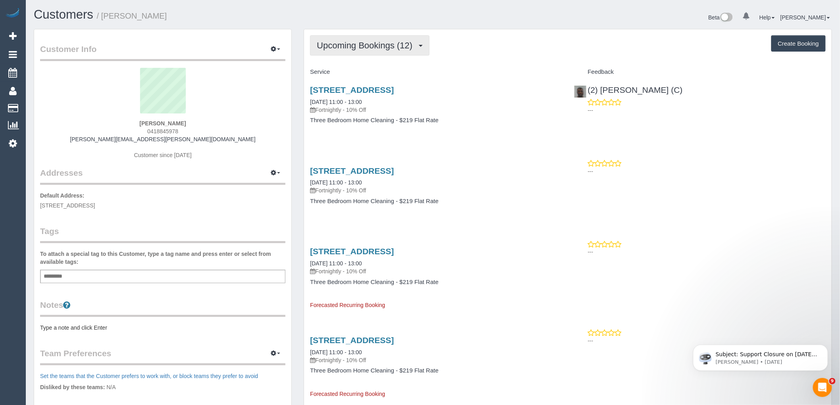
click at [356, 50] on span "Upcoming Bookings (12)" at bounding box center [367, 46] width 100 height 10
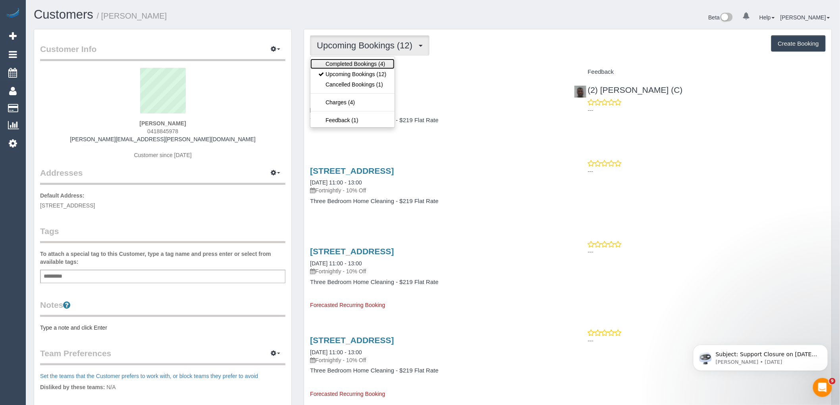
click at [358, 65] on link "Completed Bookings (4)" at bounding box center [353, 64] width 84 height 10
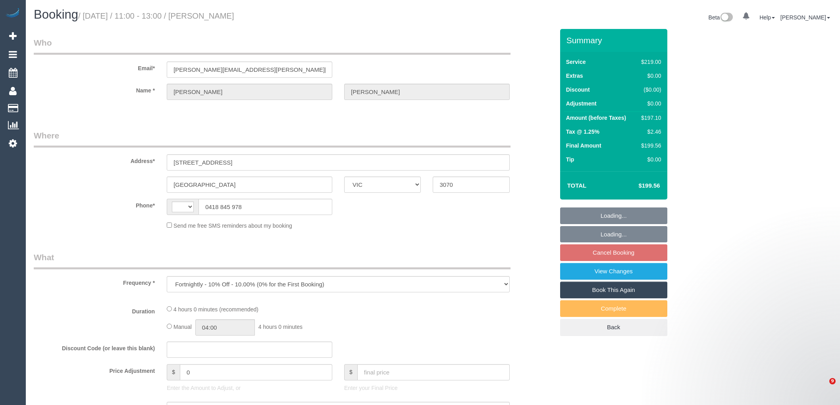
select select "VIC"
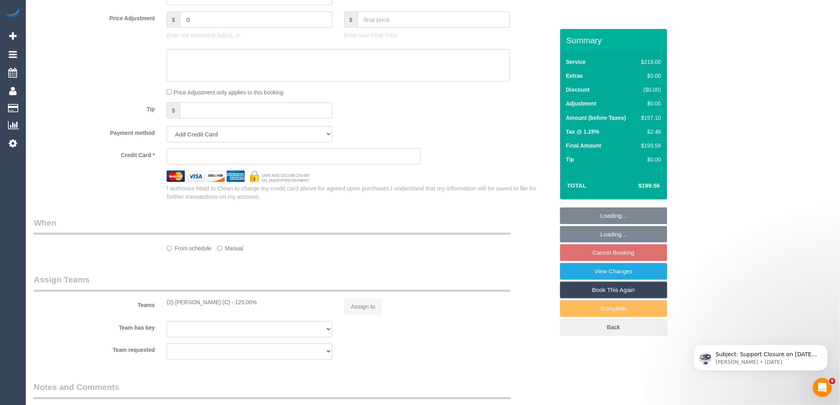
select select "object:720"
select select "string:AU"
select select "number:27"
select select "number:14"
select select "number:19"
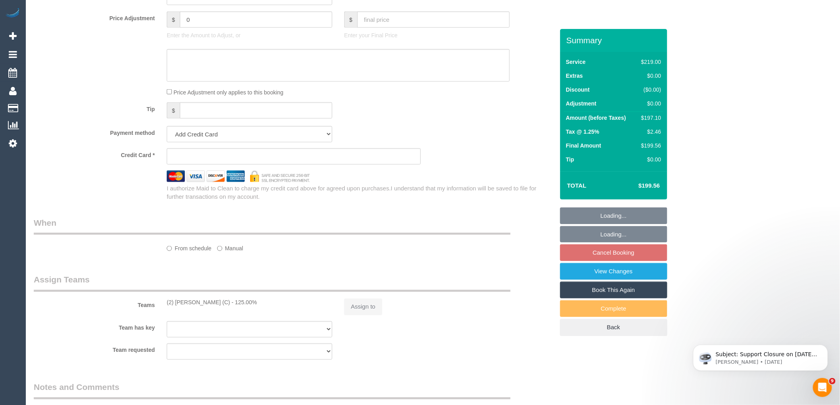
select select "number:22"
select select "number:35"
select select "number:26"
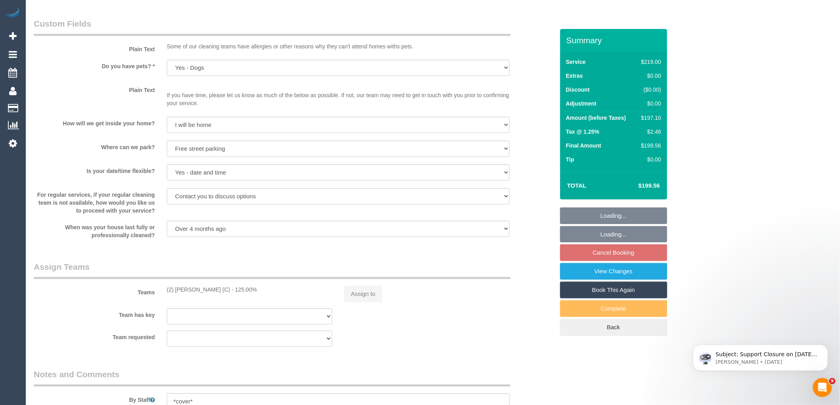
select select "string:stripe-pm_1RXXUX2GScqysDRVfwjWgvw9"
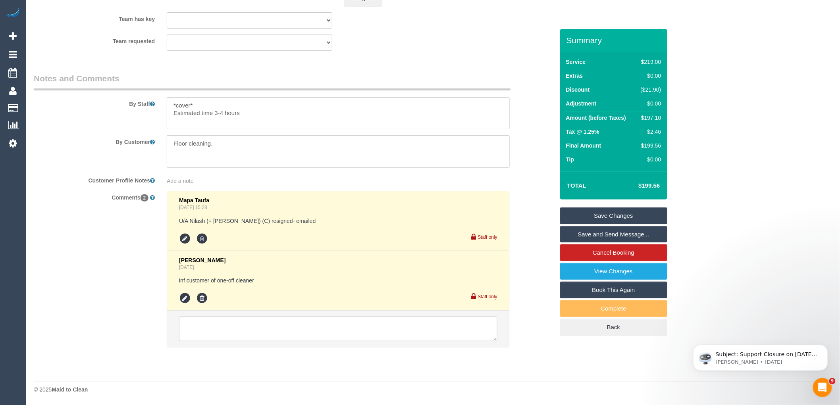
scroll to position [1244, 0]
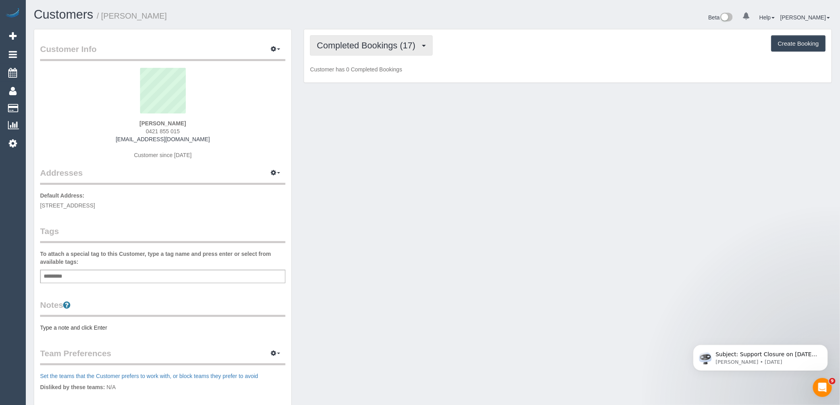
click at [401, 49] on span "Completed Bookings (17)" at bounding box center [368, 46] width 102 height 10
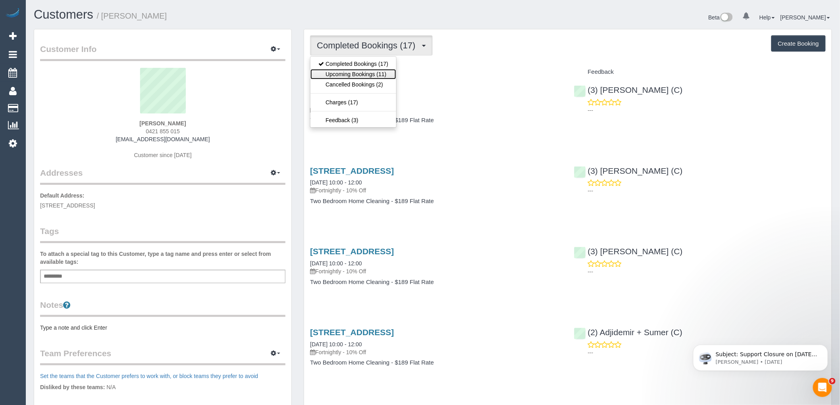
click at [380, 78] on link "Upcoming Bookings (11)" at bounding box center [354, 74] width 86 height 10
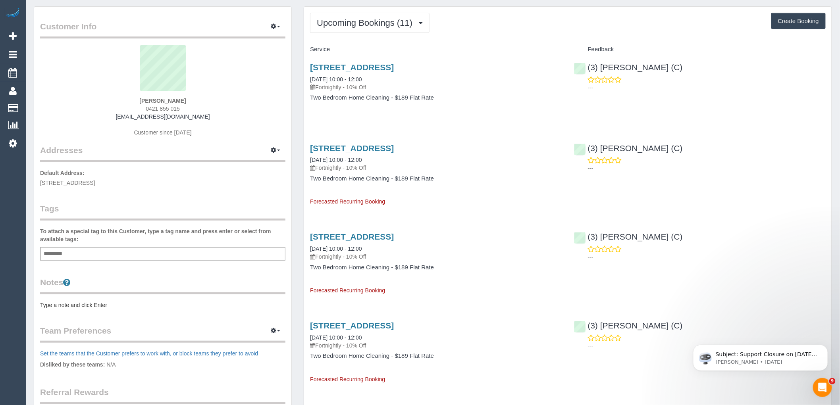
scroll to position [44, 0]
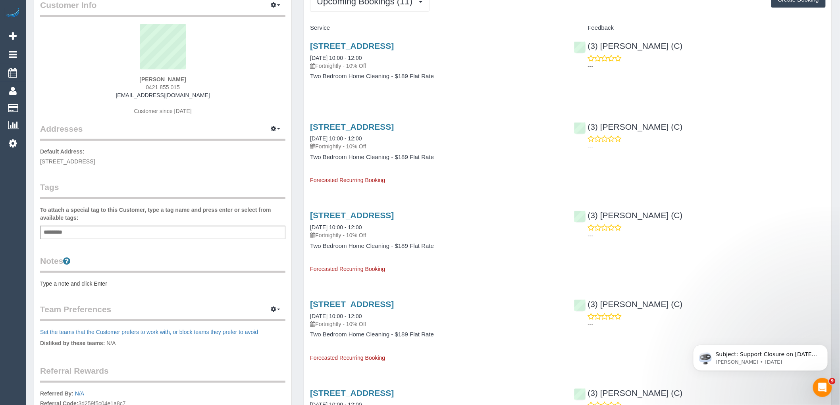
click at [78, 282] on pre "Type a note and click Enter" at bounding box center [162, 284] width 245 height 8
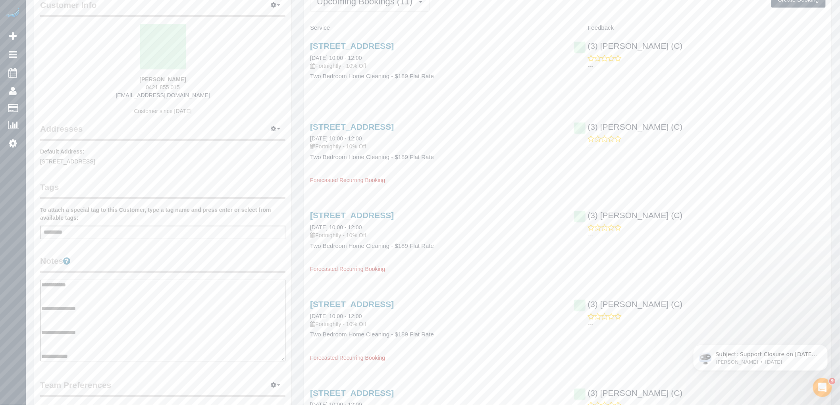
click at [59, 313] on textarea "**********" at bounding box center [162, 321] width 245 height 82
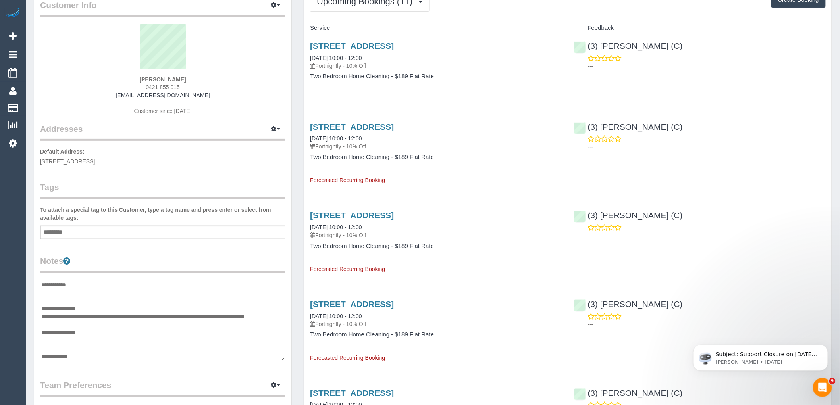
type textarea "**********"
click at [156, 250] on div "Customer Info Edit Contact Info Send Message Email Preferences Special Sales Ta…" at bounding box center [162, 276] width 257 height 583
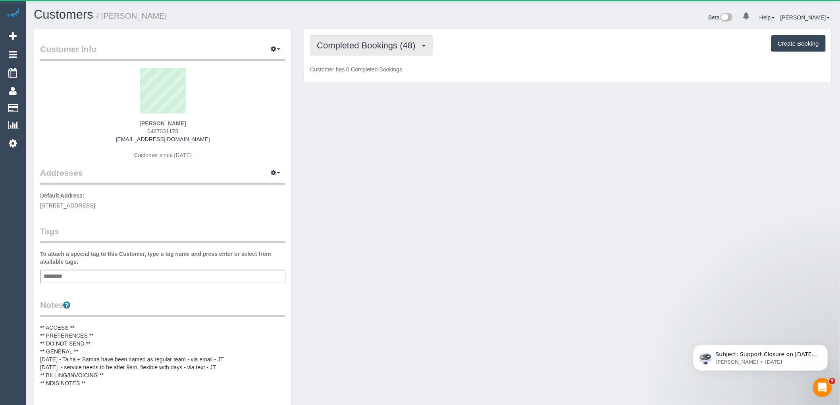
click at [378, 47] on span "Completed Bookings (48)" at bounding box center [368, 46] width 102 height 10
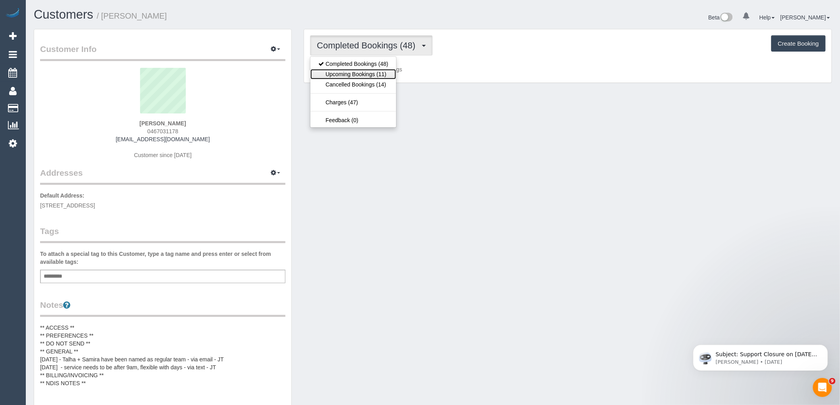
click at [382, 76] on link "Upcoming Bookings (11)" at bounding box center [354, 74] width 86 height 10
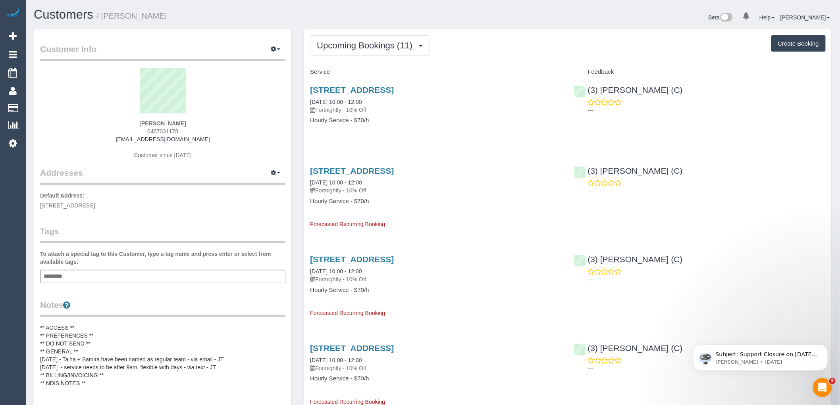
click at [380, 52] on button "Upcoming Bookings (11)" at bounding box center [370, 45] width 120 height 20
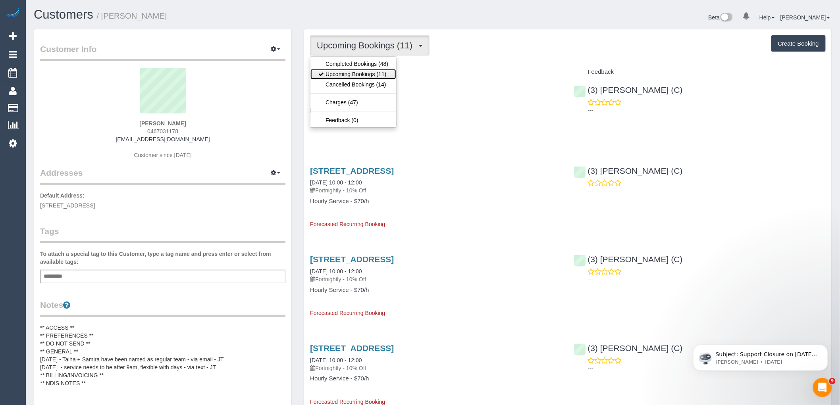
click at [378, 73] on link "Upcoming Bookings (11)" at bounding box center [354, 74] width 86 height 10
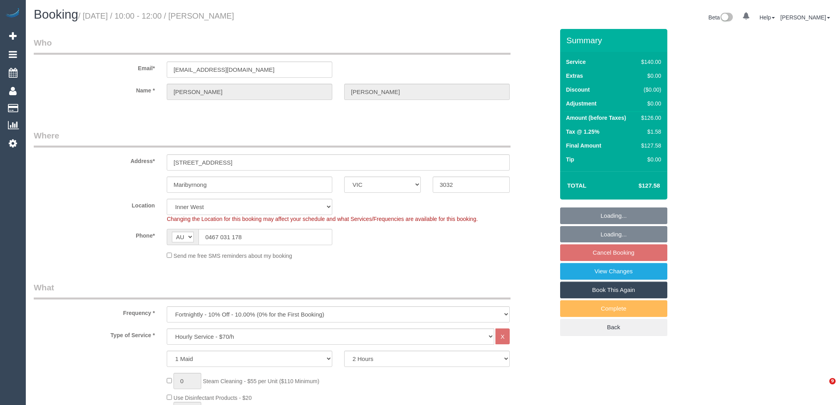
select select "VIC"
select select "string:stripe-pm_1NsxbR2GScqysDRV2eY3WmOr"
select select "number:30"
select select "number:14"
select select "number:19"
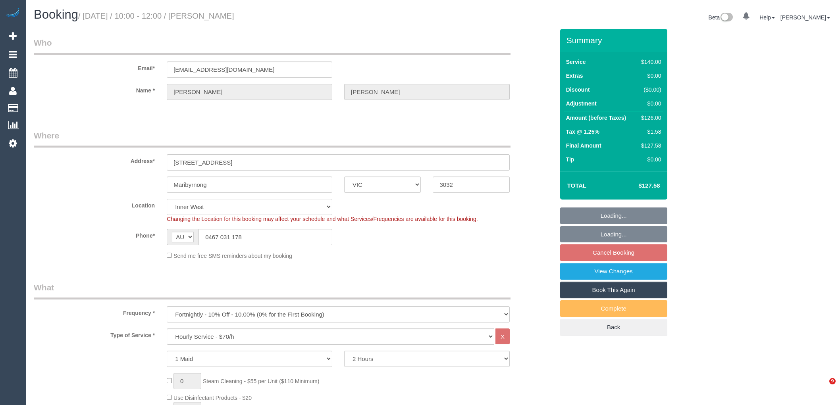
select select "number:34"
select select "spot3"
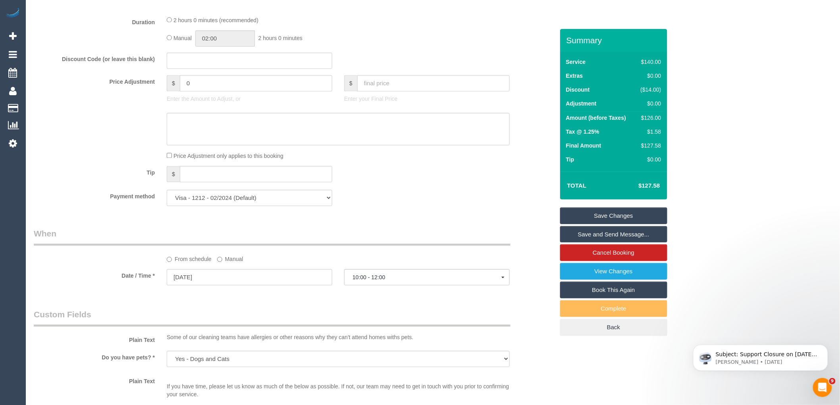
scroll to position [706, 0]
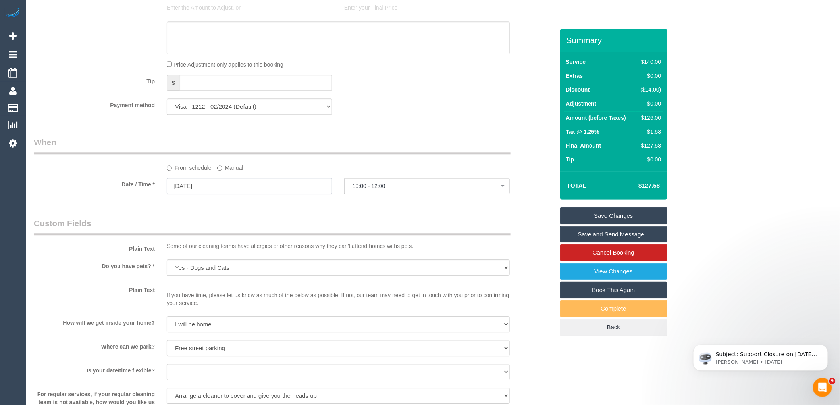
click at [230, 185] on input "01/09/2025" at bounding box center [250, 186] width 166 height 16
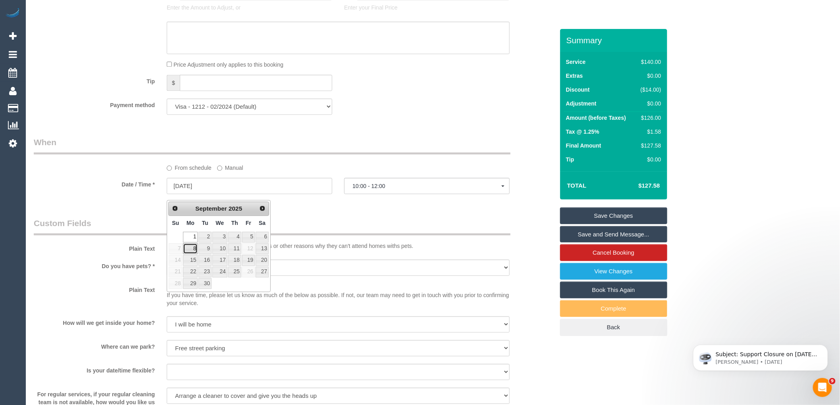
click at [192, 249] on link "8" at bounding box center [190, 248] width 15 height 11
type input "08/09/2025"
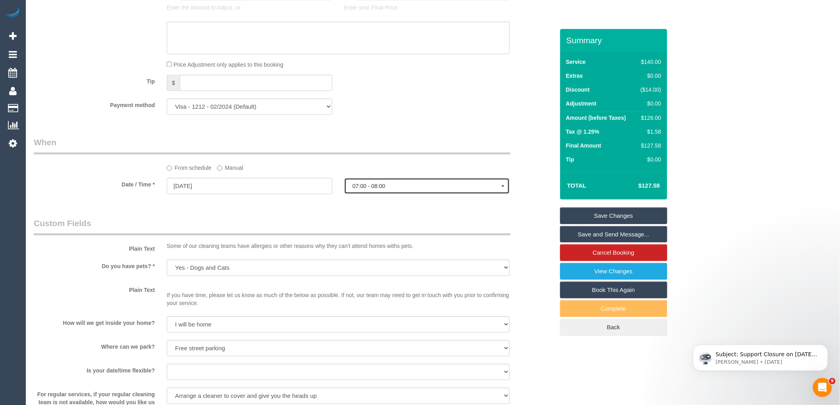
click at [412, 188] on span "07:00 - 08:00" at bounding box center [427, 186] width 149 height 6
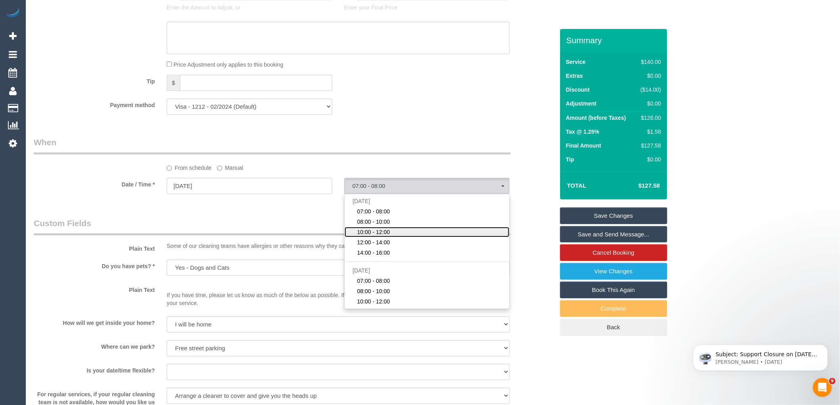
click at [385, 236] on span "10:00 - 12:00" at bounding box center [373, 232] width 33 height 8
select select "spot28"
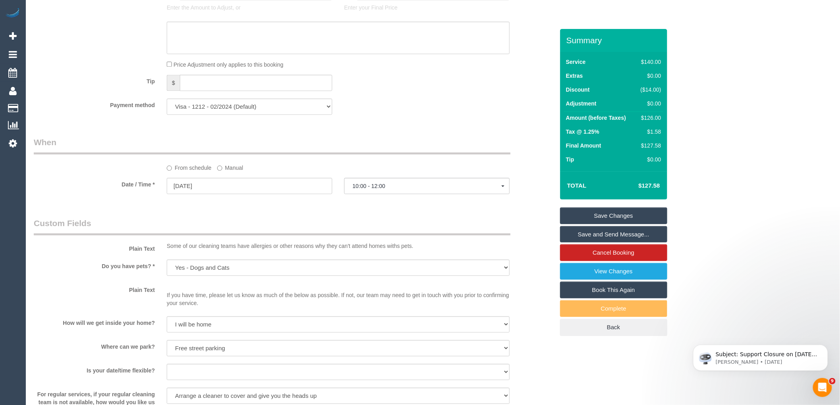
click at [307, 216] on div "Who Email* jana_blackwell@yahoo.com Name * Jana Blackwell Where Address* 33 Mon…" at bounding box center [294, 68] width 533 height 1491
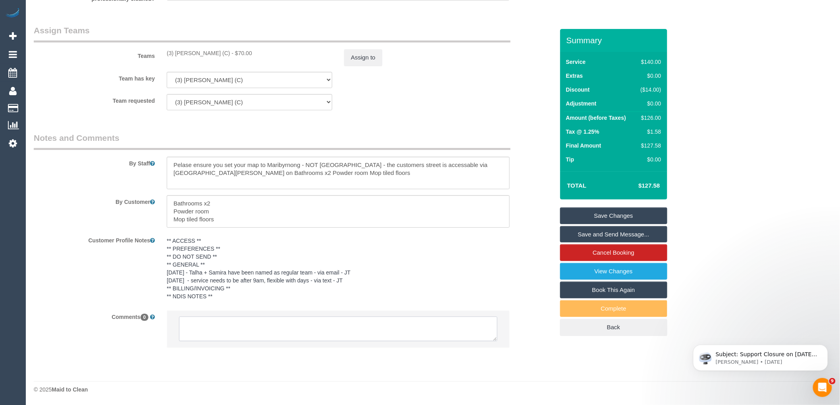
click at [230, 330] on textarea at bounding box center [338, 329] width 318 height 25
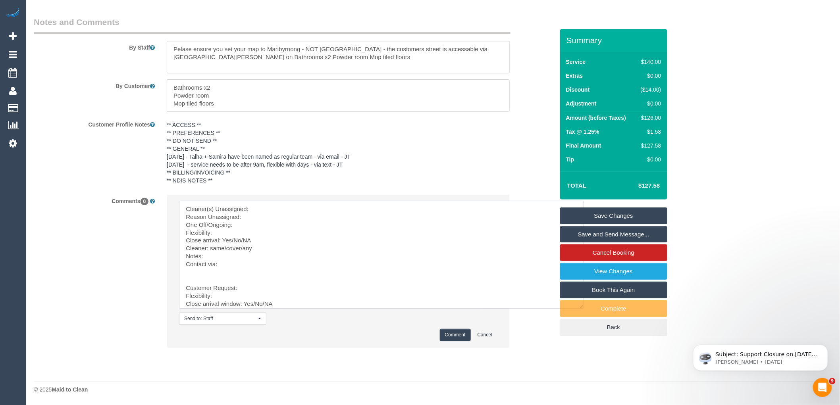
scroll to position [35, 0]
drag, startPoint x: 192, startPoint y: 273, endPoint x: 263, endPoint y: 370, distance: 120.1
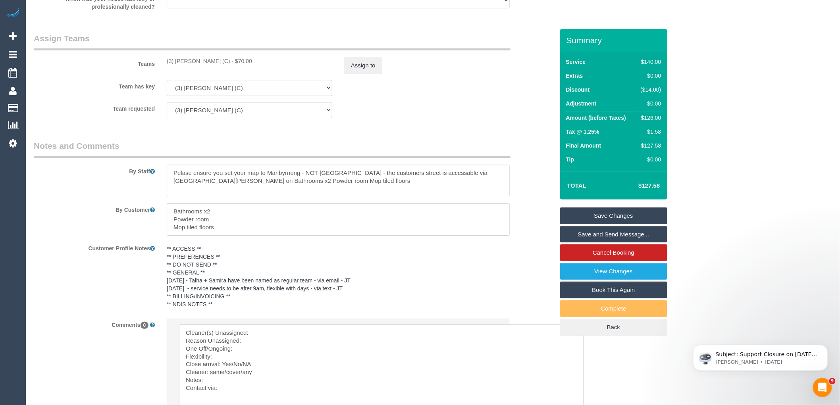
scroll to position [1042, 0]
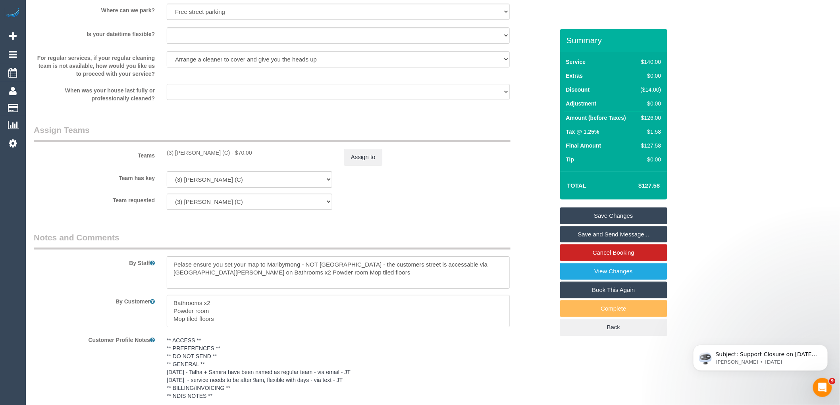
drag, startPoint x: 227, startPoint y: 157, endPoint x: 156, endPoint y: 158, distance: 71.1
click at [156, 158] on div "Teams (3) Gwendolyn Allen (C) - $70.00 Assign to" at bounding box center [294, 144] width 533 height 41
copy div "(3) Gwendolyn Allen (C)"
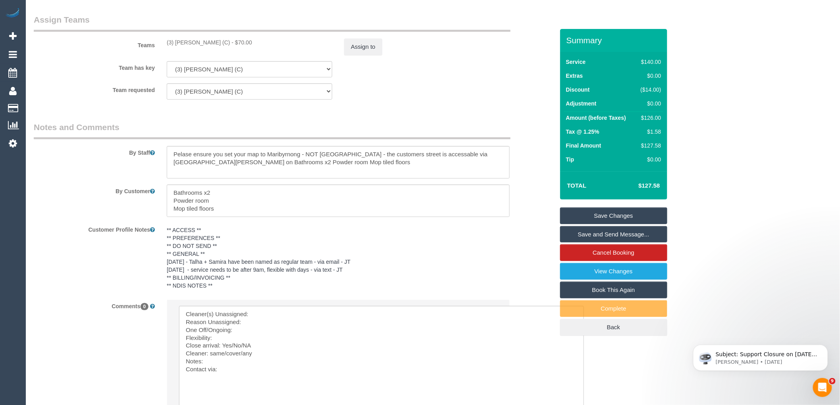
scroll to position [1263, 0]
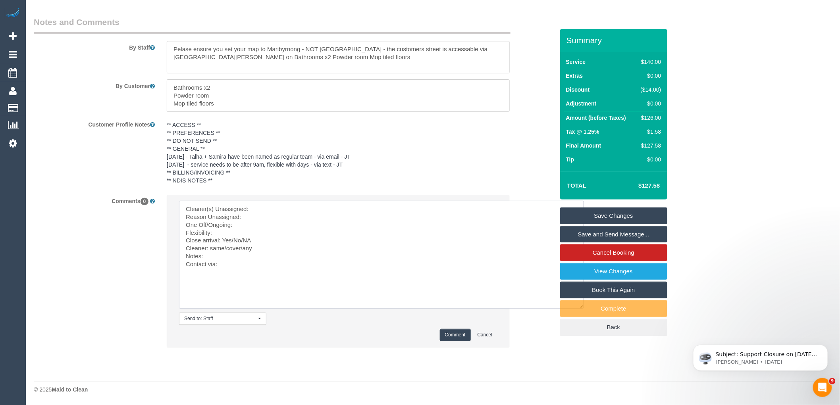
click at [269, 208] on textarea at bounding box center [381, 255] width 405 height 108
paste textarea "(3) Gwendolyn Allen (C)"
click at [179, 215] on li "Send to: Staff Nothing selected Send to: Staff Send to: Customer Send to: Team …" at bounding box center [338, 271] width 342 height 152
click at [183, 216] on textarea at bounding box center [381, 255] width 405 height 108
click at [276, 223] on textarea at bounding box center [381, 255] width 405 height 108
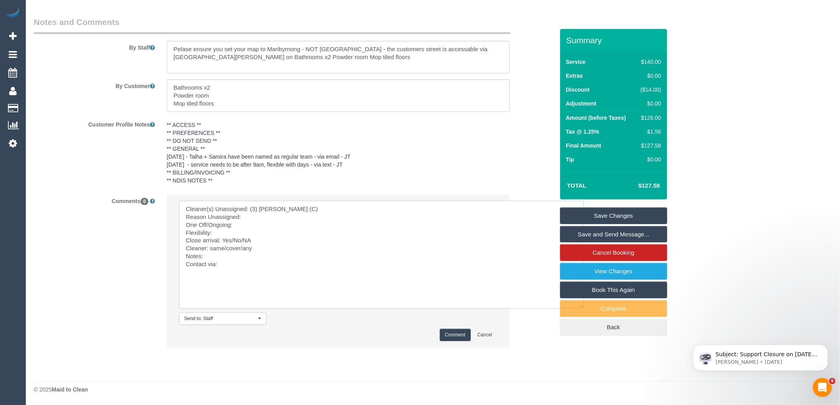
click at [277, 215] on textarea at bounding box center [381, 255] width 405 height 108
click at [228, 236] on textarea at bounding box center [381, 255] width 405 height 108
paste textarea "Monday 8th Sep instead, arriving 10-12 if possible."
drag, startPoint x: 257, startPoint y: 241, endPoint x: 231, endPoint y: 238, distance: 26.4
click at [231, 238] on textarea at bounding box center [381, 255] width 405 height 108
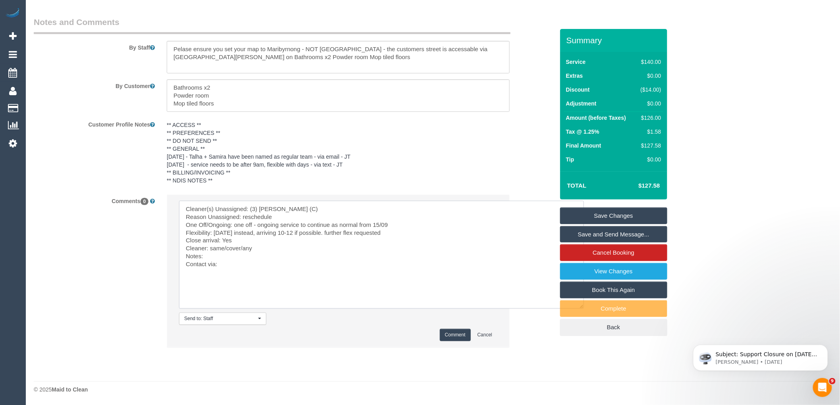
drag, startPoint x: 241, startPoint y: 249, endPoint x: 211, endPoint y: 248, distance: 30.2
click at [211, 248] on textarea at bounding box center [381, 255] width 405 height 108
click at [232, 264] on textarea at bounding box center [381, 255] width 405 height 108
click at [232, 261] on textarea at bounding box center [381, 255] width 405 height 108
click at [235, 253] on textarea at bounding box center [381, 255] width 405 height 108
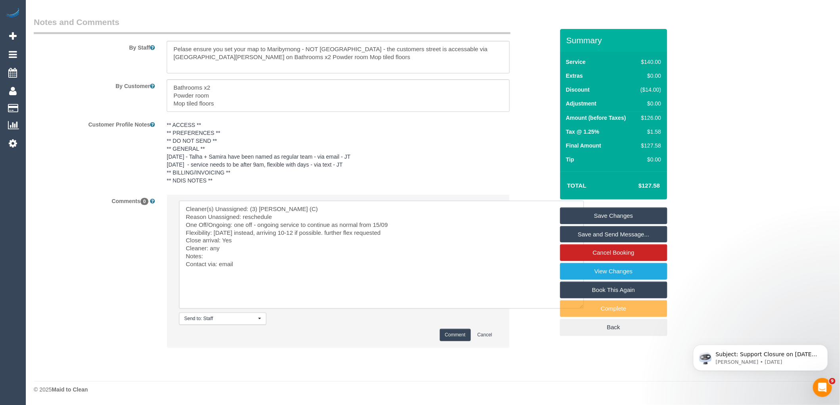
paste textarea "cnv_qa1ewgf"
type textarea "Cleaner(s) Unassigned: (3) Gwendolyn Allen (C) Reason Unassigned: reschedule On…"
click at [467, 339] on button "Comment" at bounding box center [455, 335] width 31 height 12
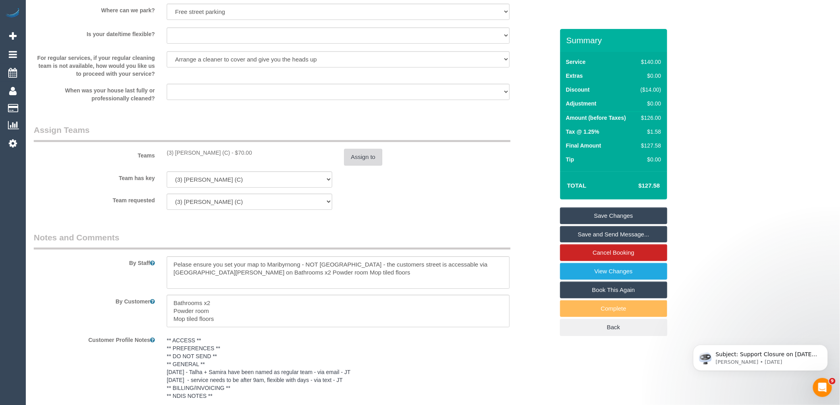
click at [380, 163] on button "Assign to" at bounding box center [363, 157] width 38 height 17
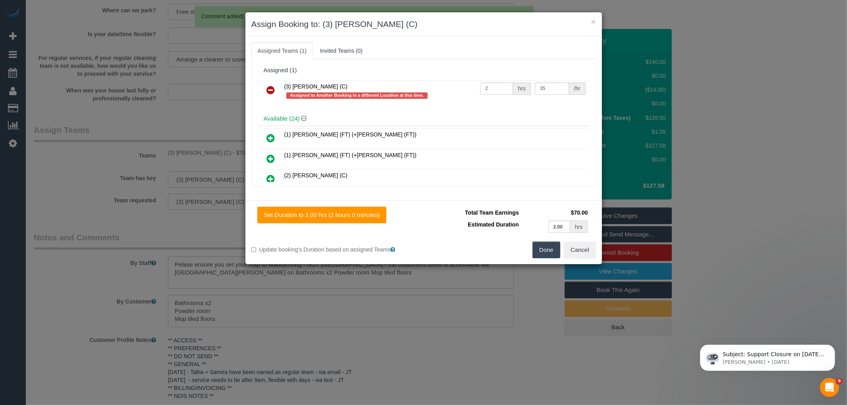
click at [275, 93] on link at bounding box center [271, 91] width 19 height 16
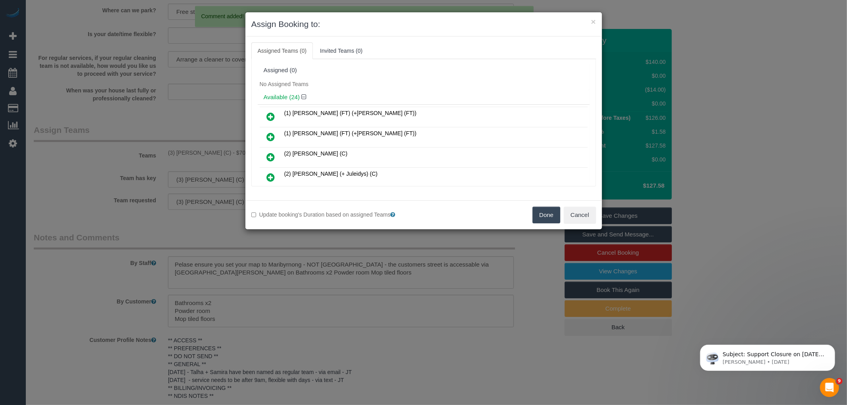
click at [559, 216] on button "Done" at bounding box center [547, 215] width 28 height 17
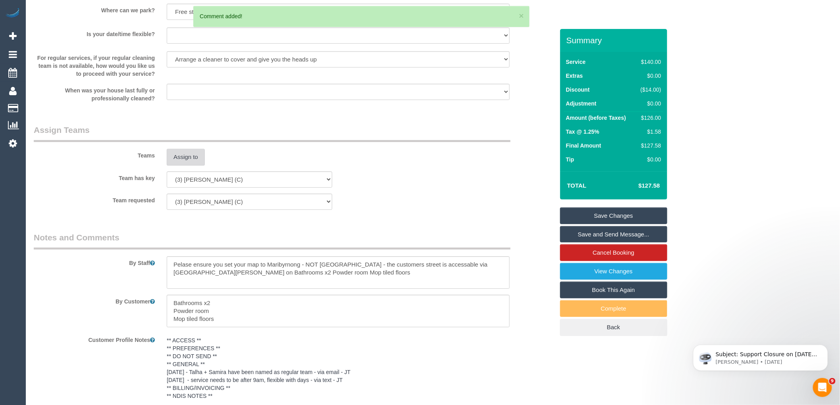
scroll to position [645, 0]
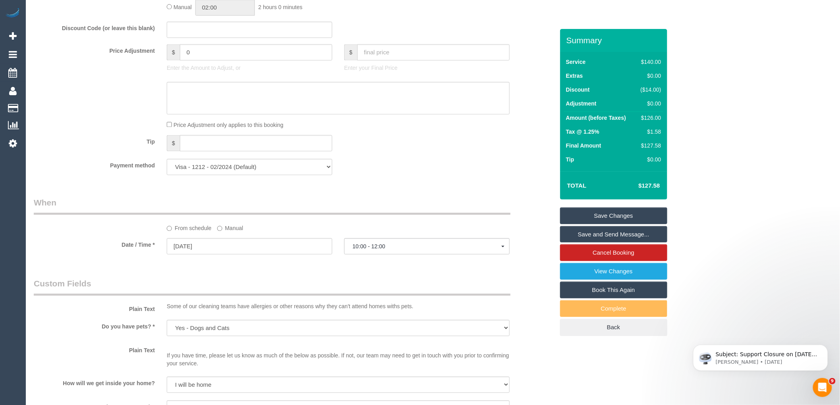
click at [614, 217] on link "Save Changes" at bounding box center [613, 216] width 107 height 17
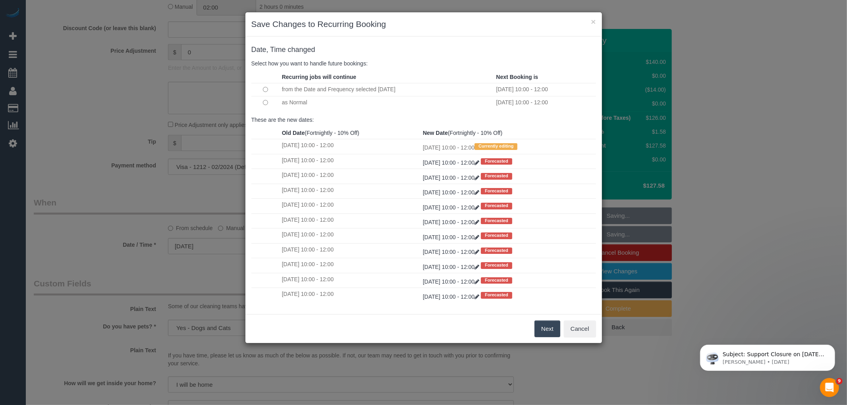
click at [546, 330] on button "Next" at bounding box center [548, 329] width 26 height 17
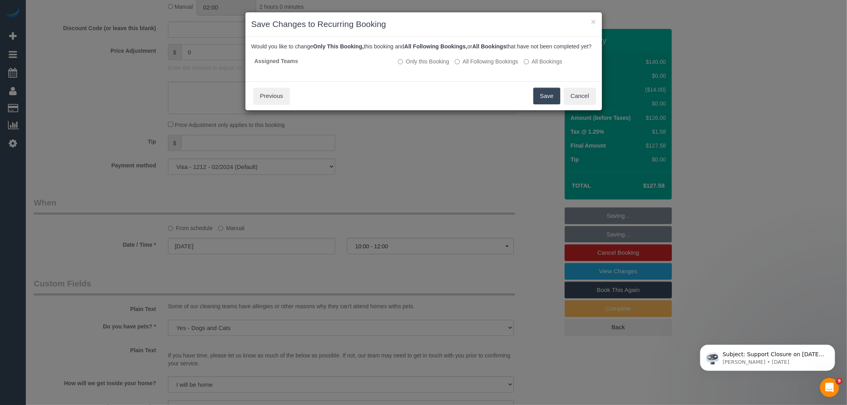
click at [547, 98] on button "Save" at bounding box center [546, 96] width 27 height 17
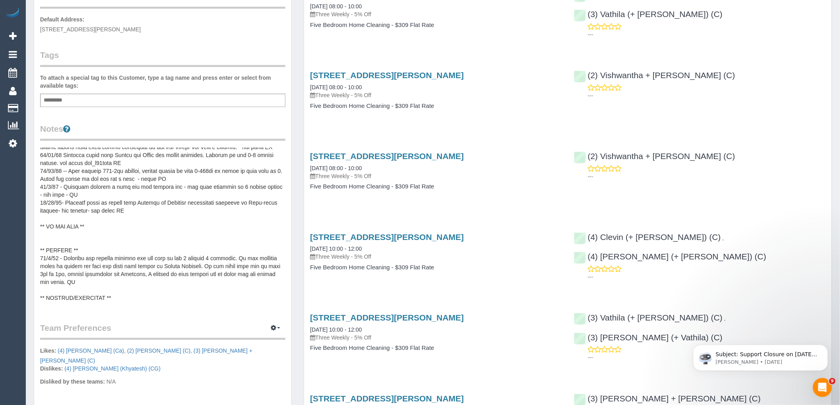
scroll to position [71, 0]
